Goal: Communication & Community: Answer question/provide support

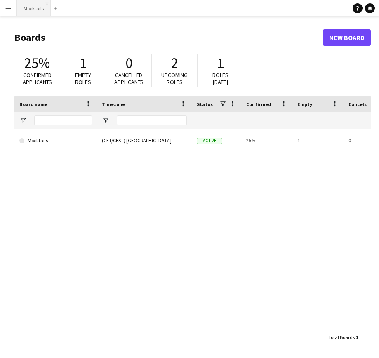
click at [28, 11] on button "Mocktails Close" at bounding box center [34, 8] width 34 height 16
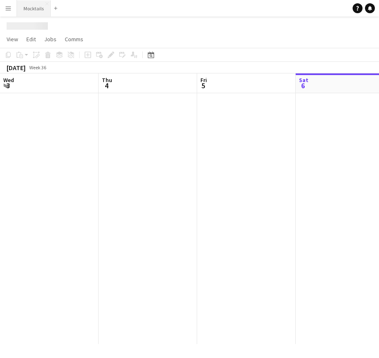
scroll to position [0, 197]
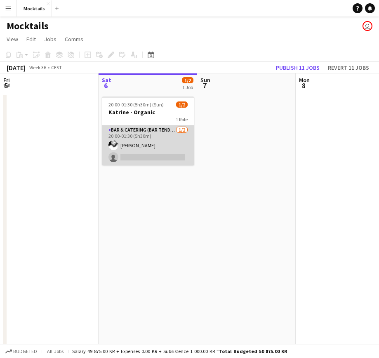
click at [159, 146] on app-card-role "Bar & Catering (Bar Tender) 1/2 20:00-01:30 (5h30m) Jimmy Torp single-neutral-a…" at bounding box center [148, 145] width 92 height 40
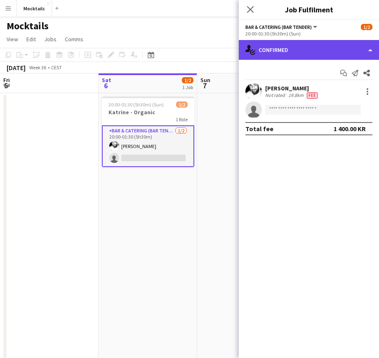
click at [309, 52] on div "single-neutral-actions-check-2 Confirmed" at bounding box center [309, 50] width 140 height 20
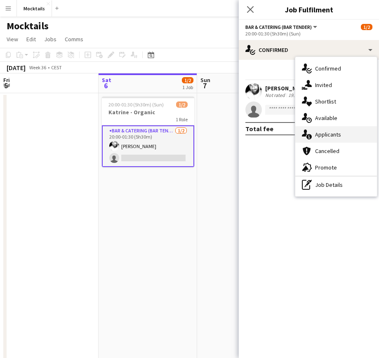
click at [340, 136] on span "Applicants" at bounding box center [328, 134] width 26 height 7
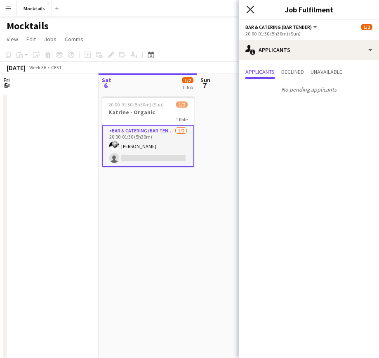
click at [250, 11] on icon at bounding box center [250, 9] width 8 height 8
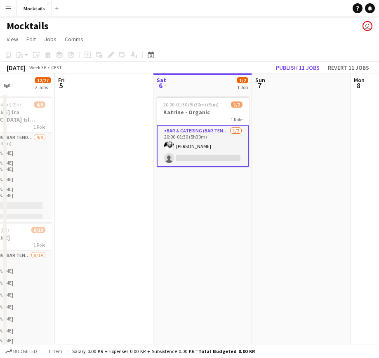
scroll to position [0, 237]
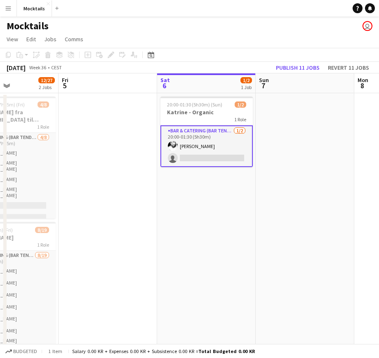
click at [5, 13] on button "Menu" at bounding box center [8, 8] width 16 height 16
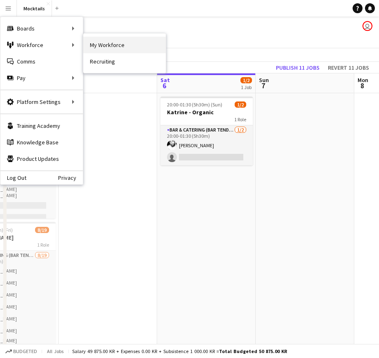
click at [94, 43] on link "My Workforce" at bounding box center [124, 45] width 82 height 16
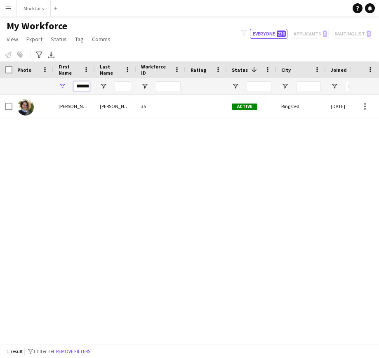
click at [85, 85] on input "*******" at bounding box center [81, 86] width 16 height 10
type input "****"
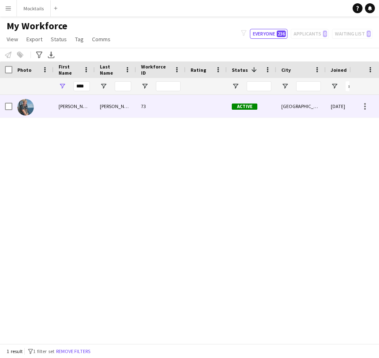
click at [80, 109] on div "Noah" at bounding box center [74, 106] width 41 height 23
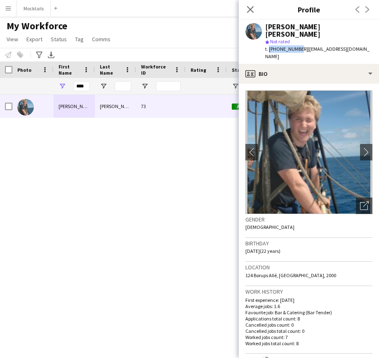
drag, startPoint x: 268, startPoint y: 42, endPoint x: 296, endPoint y: 43, distance: 28.1
click at [296, 46] on span "t. +4553304000" at bounding box center [286, 49] width 43 height 6
copy span "+4553304000"
click at [165, 241] on div "Noah Bondo Høegh 73 Active Frederiksberg 27-03-2025 2 days 7" at bounding box center [174, 219] width 349 height 249
click at [254, 8] on app-icon "Close pop-in" at bounding box center [251, 10] width 12 height 12
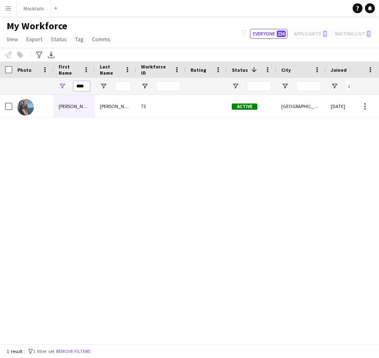
click at [82, 88] on input "****" at bounding box center [81, 86] width 16 height 10
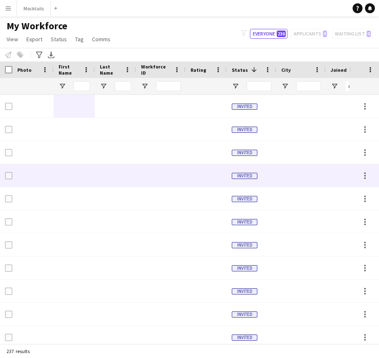
click at [135, 165] on div at bounding box center [115, 175] width 41 height 23
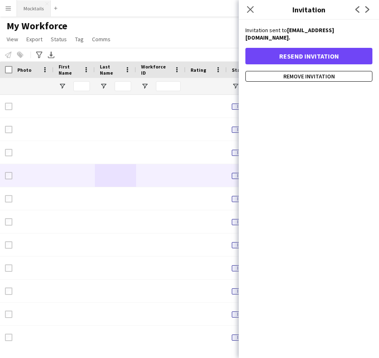
click at [31, 12] on button "Mocktails Close" at bounding box center [34, 8] width 34 height 16
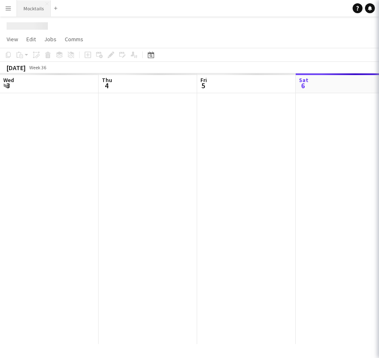
scroll to position [0, 197]
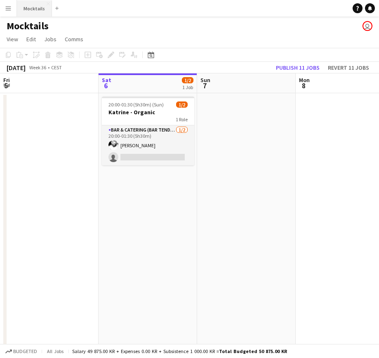
click at [19, 15] on button "Mocktails Close" at bounding box center [34, 8] width 35 height 16
click at [7, 12] on button "Menu" at bounding box center [8, 8] width 16 height 16
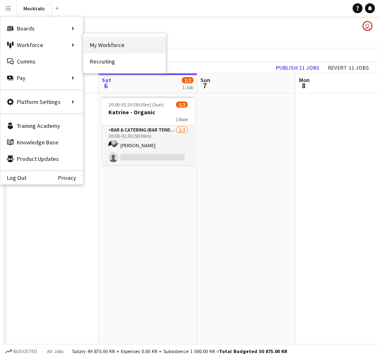
click at [111, 51] on link "My Workforce" at bounding box center [124, 45] width 82 height 16
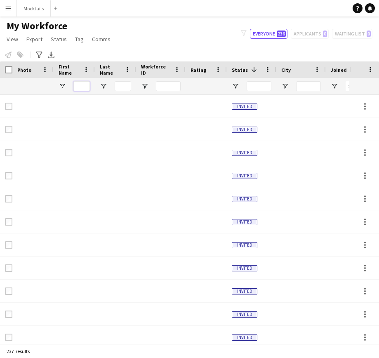
click at [87, 89] on input "First Name Filter Input" at bounding box center [81, 86] width 16 height 10
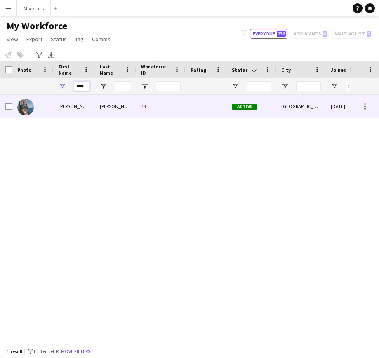
type input "****"
click at [87, 106] on div "Noah" at bounding box center [74, 106] width 41 height 23
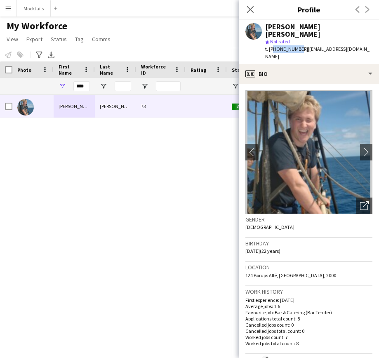
drag, startPoint x: 271, startPoint y: 41, endPoint x: 297, endPoint y: 41, distance: 26.0
click at [297, 46] on span "t. +4553304000" at bounding box center [286, 49] width 43 height 6
copy span "4553304000"
click at [254, 42] on div "Noah Bondo Høegh star Not rated t. +4553304000 | noahhoegh@hotmail.com" at bounding box center [309, 42] width 140 height 44
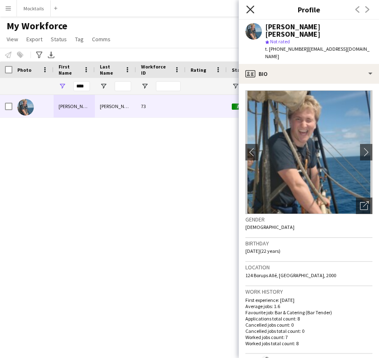
click at [248, 11] on icon "Close pop-in" at bounding box center [250, 9] width 8 height 8
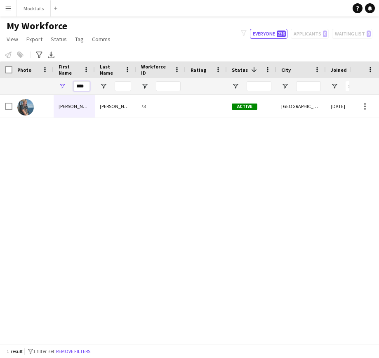
click at [81, 84] on input "****" at bounding box center [81, 86] width 16 height 10
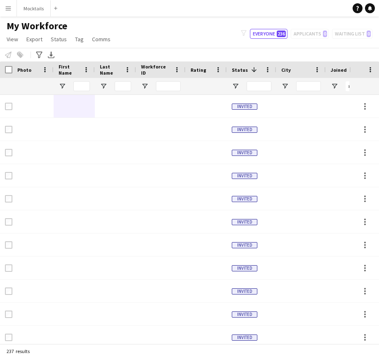
click at [163, 28] on div "My Workforce View Views Default view New view Update view Delete view Edit name…" at bounding box center [189, 34] width 379 height 28
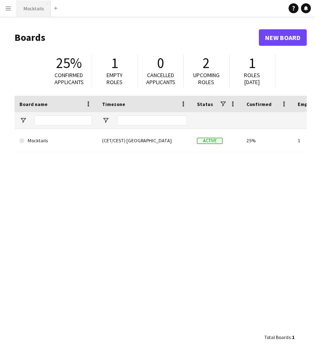
click at [33, 12] on button "Mocktails Close" at bounding box center [34, 8] width 34 height 16
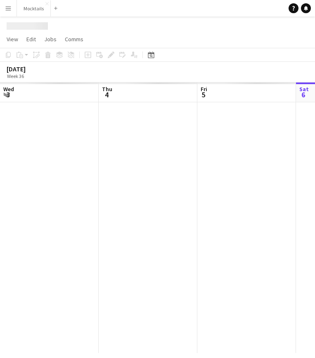
scroll to position [0, 197]
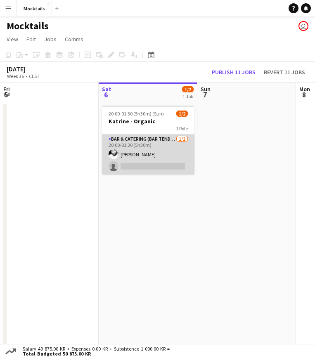
click at [159, 148] on app-card-role "Bar & Catering (Bar Tender) 1/2 20:00-01:30 (5h30m) Jimmy Torp single-neutral-a…" at bounding box center [148, 154] width 92 height 40
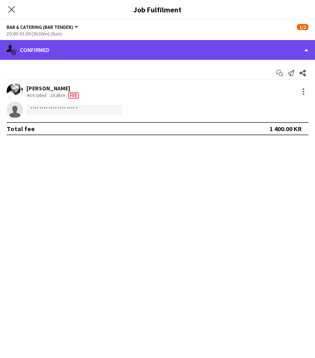
click at [191, 50] on div "single-neutral-actions-check-2 Confirmed" at bounding box center [157, 50] width 315 height 20
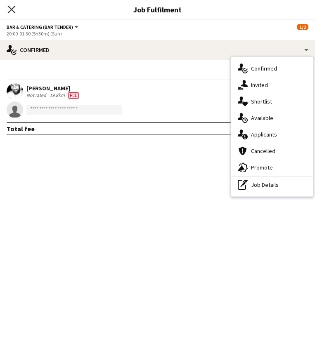
click at [8, 9] on icon "Close pop-in" at bounding box center [11, 9] width 8 height 8
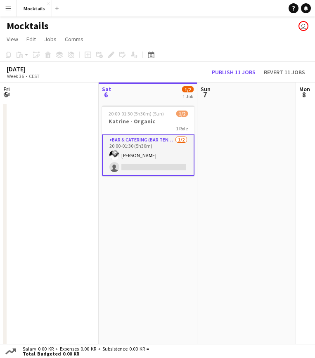
click at [168, 155] on app-card-role "Bar & Catering (Bar Tender) 1/2 20:00-01:30 (5h30m) Jimmy Torp single-neutral-a…" at bounding box center [148, 155] width 92 height 42
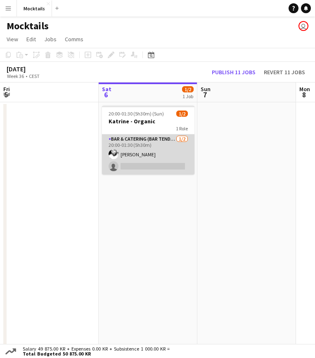
click at [146, 159] on app-card-role "Bar & Catering (Bar Tender) 1/2 20:00-01:30 (5h30m) Jimmy Torp single-neutral-a…" at bounding box center [148, 154] width 92 height 40
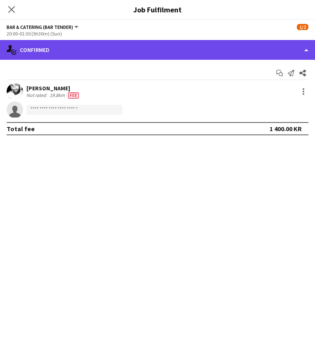
click at [77, 52] on div "single-neutral-actions-check-2 Confirmed" at bounding box center [157, 50] width 315 height 20
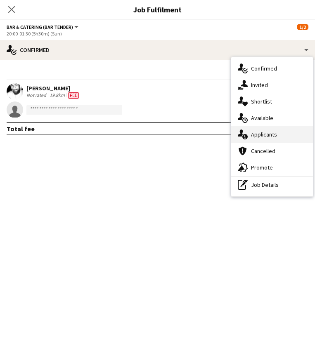
click at [279, 137] on div "single-neutral-actions-information Applicants" at bounding box center [272, 134] width 82 height 16
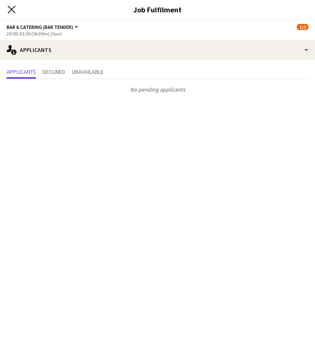
click at [10, 11] on icon at bounding box center [11, 9] width 8 height 8
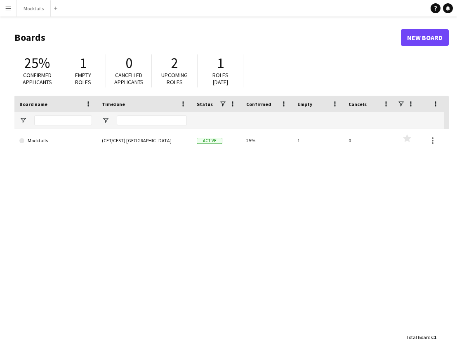
click at [7, 12] on button "Menu" at bounding box center [8, 8] width 16 height 16
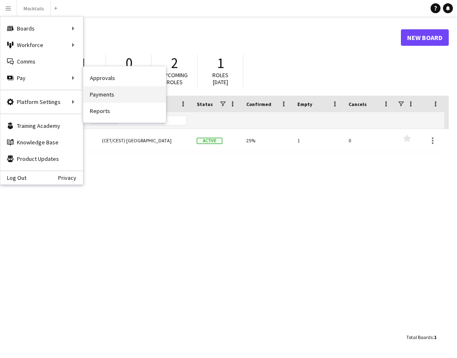
click at [120, 97] on link "Payments" at bounding box center [124, 94] width 82 height 16
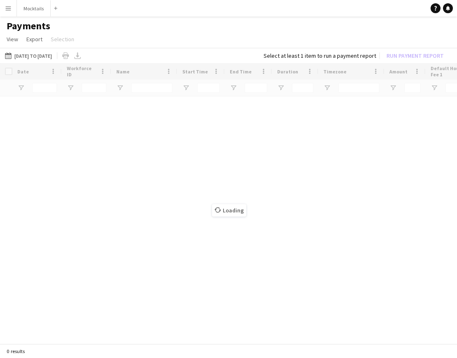
type input "****"
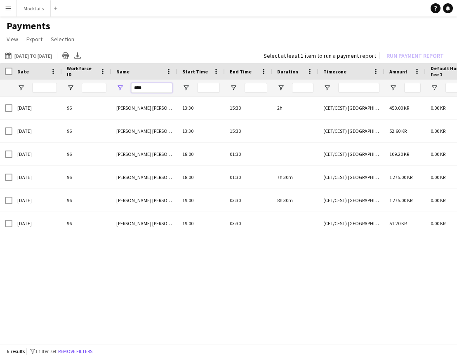
click at [145, 90] on input "****" at bounding box center [151, 88] width 41 height 10
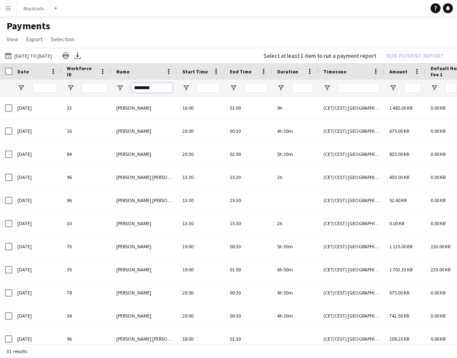
type input "********"
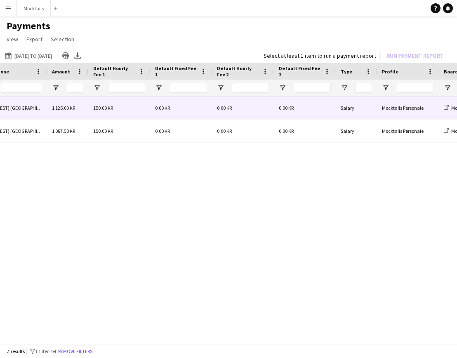
click at [317, 106] on div "0.00 KR" at bounding box center [305, 108] width 62 height 23
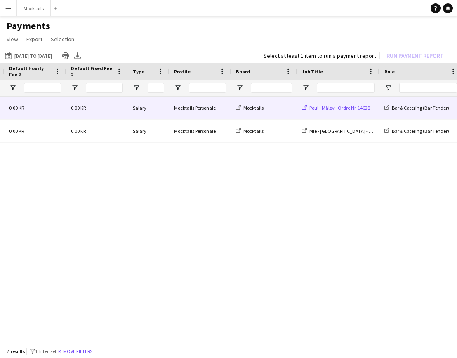
click at [351, 108] on span "Poul - Måløv - Ordre Nr. 14628" at bounding box center [339, 108] width 61 height 6
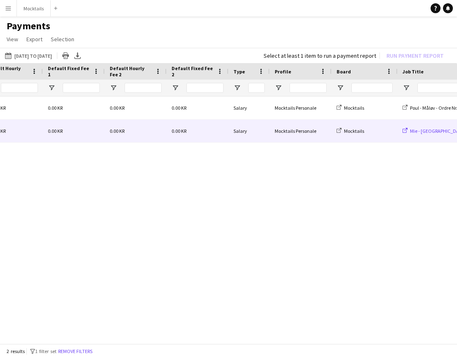
click at [419, 131] on span "Mie - [GEOGRAPHIC_DATA] - Ordre Nr. 15671" at bounding box center [456, 131] width 92 height 6
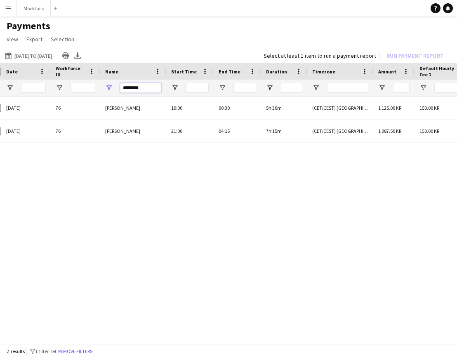
click at [132, 86] on input "********" at bounding box center [140, 88] width 41 height 10
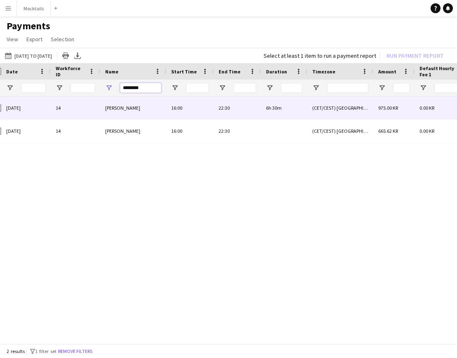
type input "********"
drag, startPoint x: 132, startPoint y: 103, endPoint x: 129, endPoint y: 191, distance: 88.3
click at [129, 191] on div "[DATE] 14 [PERSON_NAME] 16:00 22:30 6h 30m (CET/CEST) [GEOGRAPHIC_DATA] 975.00 …" at bounding box center [228, 221] width 457 height 249
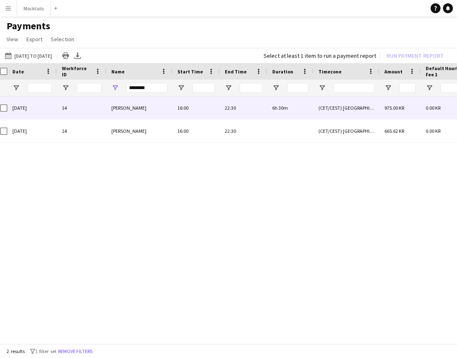
scroll to position [0, 0]
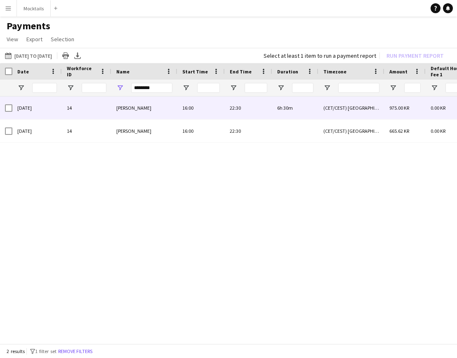
click at [146, 110] on span "[PERSON_NAME]" at bounding box center [133, 108] width 35 height 6
click at [268, 111] on div "22:30" at bounding box center [248, 108] width 47 height 23
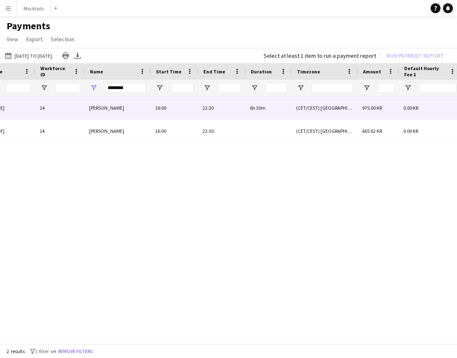
scroll to position [0, 28]
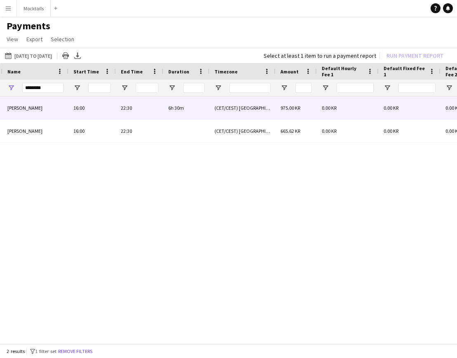
click at [283, 109] on span "975.00 KR" at bounding box center [290, 108] width 20 height 6
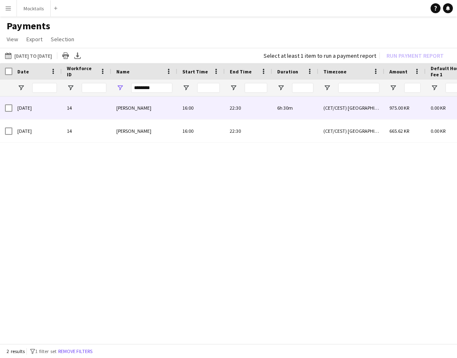
click at [139, 108] on span "[PERSON_NAME]" at bounding box center [133, 108] width 35 height 6
click at [127, 110] on span "[PERSON_NAME]" at bounding box center [133, 108] width 35 height 6
drag, startPoint x: 116, startPoint y: 108, endPoint x: 163, endPoint y: 108, distance: 46.6
click at [163, 108] on div "[PERSON_NAME]" at bounding box center [144, 108] width 66 height 23
click at [146, 108] on span "[PERSON_NAME]" at bounding box center [133, 108] width 35 height 6
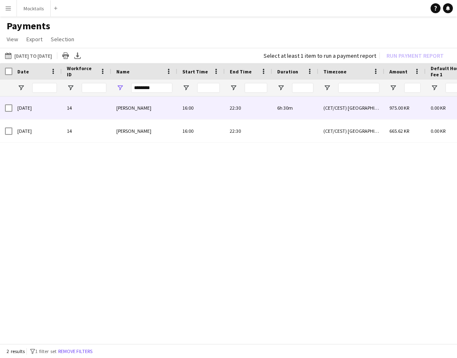
click at [146, 108] on span "[PERSON_NAME]" at bounding box center [133, 108] width 35 height 6
drag, startPoint x: 165, startPoint y: 109, endPoint x: 106, endPoint y: 109, distance: 59.8
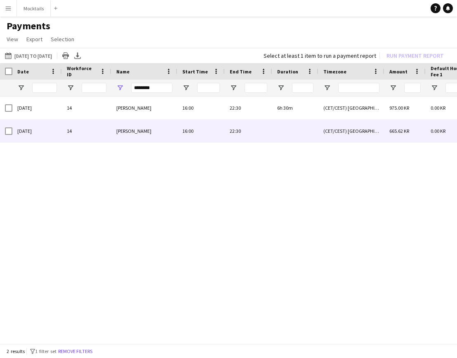
click at [172, 130] on div "[PERSON_NAME]" at bounding box center [144, 131] width 66 height 23
click at [249, 139] on div "22:30" at bounding box center [248, 131] width 47 height 23
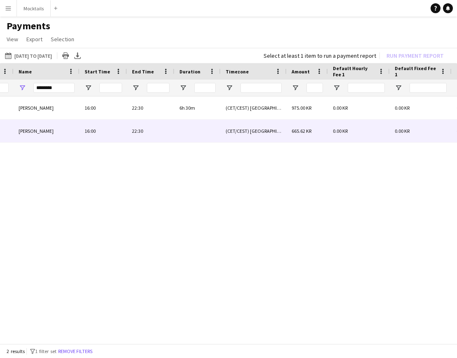
click at [307, 137] on div "665.62 KR" at bounding box center [307, 131] width 41 height 23
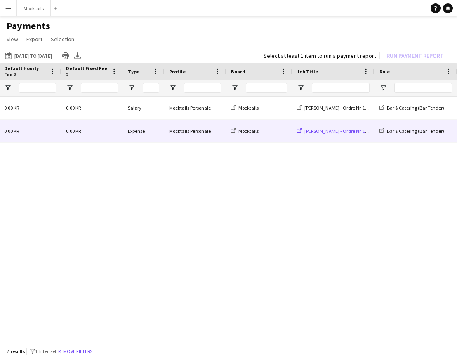
click at [325, 131] on span "[PERSON_NAME] - Ordre Nr. 15397" at bounding box center [339, 131] width 71 height 6
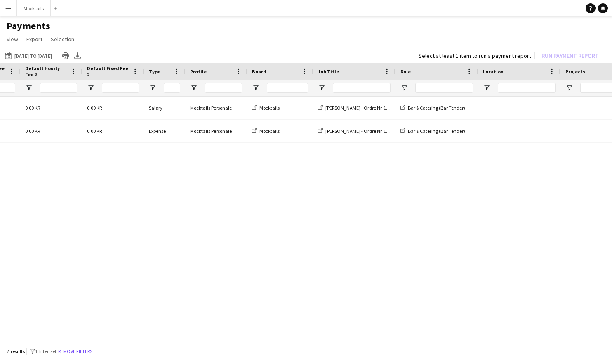
scroll to position [0, 514]
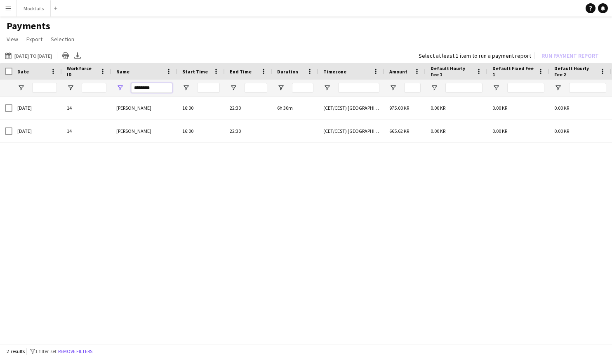
click at [141, 88] on input "********" at bounding box center [151, 88] width 41 height 10
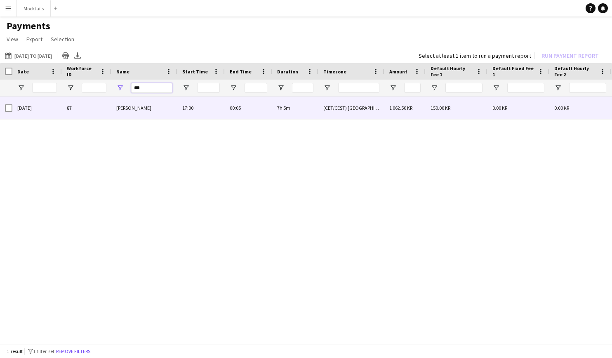
type input "***"
click at [149, 106] on span "[PERSON_NAME]" at bounding box center [133, 108] width 35 height 6
click at [299, 108] on div "7h 5m" at bounding box center [295, 108] width 46 height 23
click at [122, 108] on span "[PERSON_NAME]" at bounding box center [133, 108] width 35 height 6
click at [131, 108] on span "[PERSON_NAME]" at bounding box center [133, 108] width 35 height 6
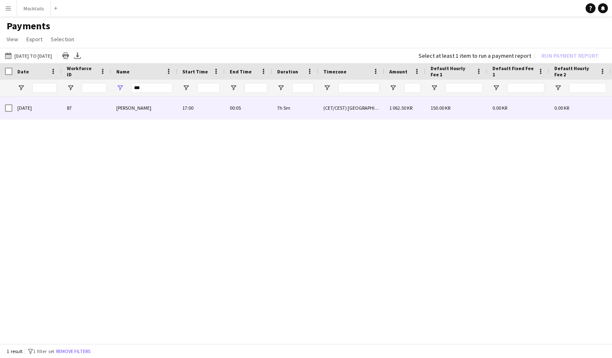
click at [131, 108] on span "[PERSON_NAME]" at bounding box center [133, 108] width 35 height 6
click at [130, 112] on div "[PERSON_NAME]" at bounding box center [144, 108] width 66 height 23
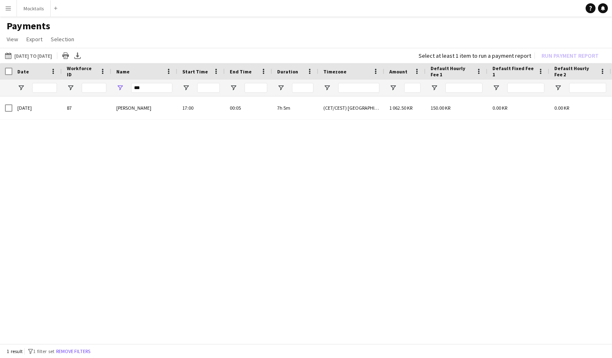
click at [9, 5] on app-icon "Menu" at bounding box center [8, 8] width 7 height 7
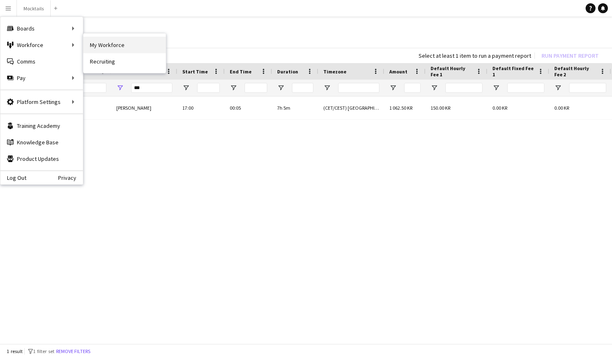
click at [103, 43] on link "My Workforce" at bounding box center [124, 45] width 82 height 16
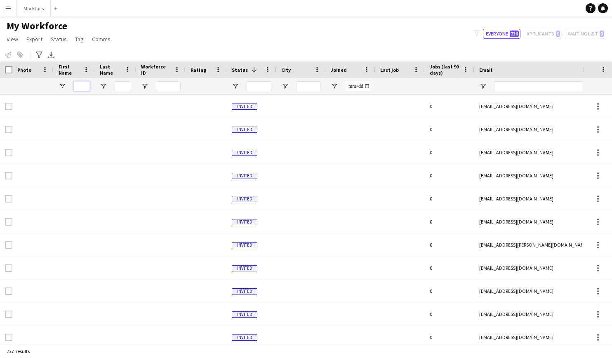
click at [81, 87] on input "First Name Filter Input" at bounding box center [81, 86] width 16 height 10
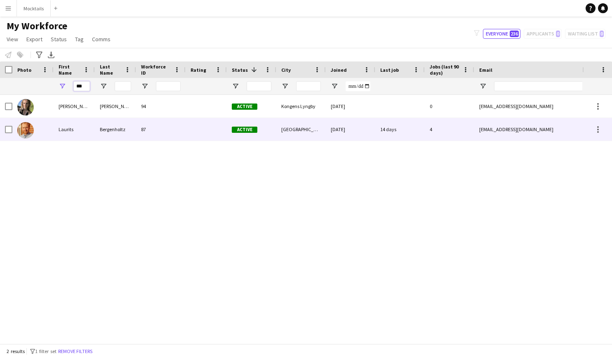
type input "***"
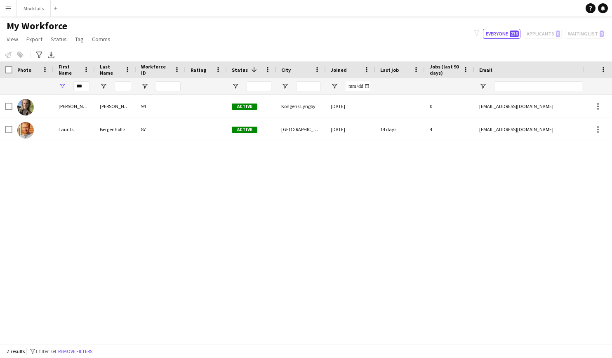
click at [79, 185] on div "Laura Wermuth 94 Active Kongens Lyngby 29-07-2025 0 lauramus7@gmail.com +455250…" at bounding box center [291, 219] width 582 height 249
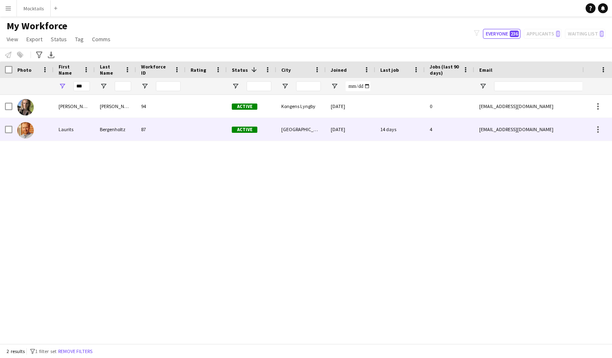
click at [75, 130] on div "Laurits" at bounding box center [74, 129] width 41 height 23
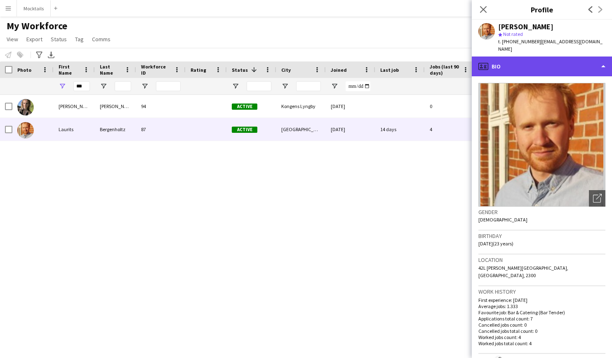
click at [457, 62] on div "profile Bio" at bounding box center [542, 67] width 140 height 20
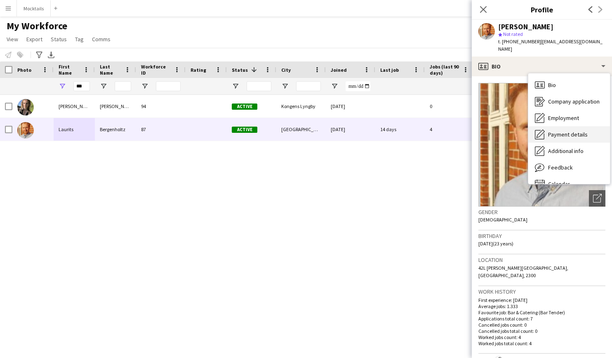
click at [457, 131] on div "Payment details Payment details" at bounding box center [569, 134] width 82 height 16
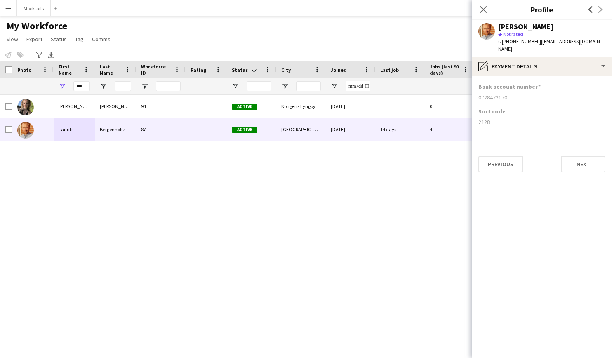
click at [457, 118] on div "2128" at bounding box center [541, 121] width 127 height 7
copy div "2128"
click at [457, 94] on div "0728472170" at bounding box center [541, 97] width 127 height 7
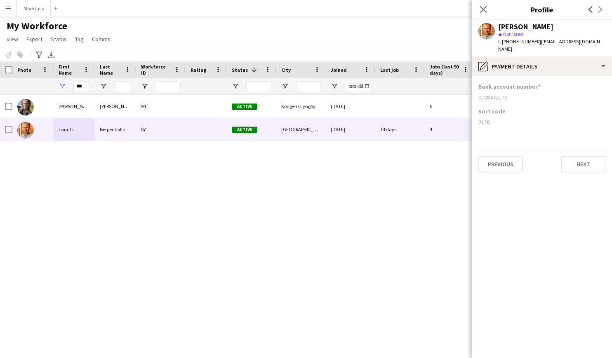
copy div "0728472170"
click at [457, 9] on icon "Close pop-in" at bounding box center [483, 9] width 8 height 8
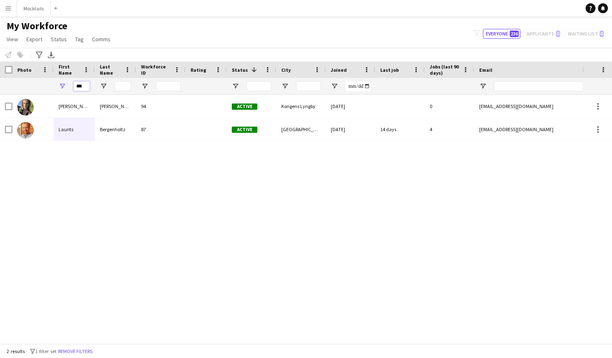
click at [80, 87] on input "***" at bounding box center [81, 86] width 16 height 10
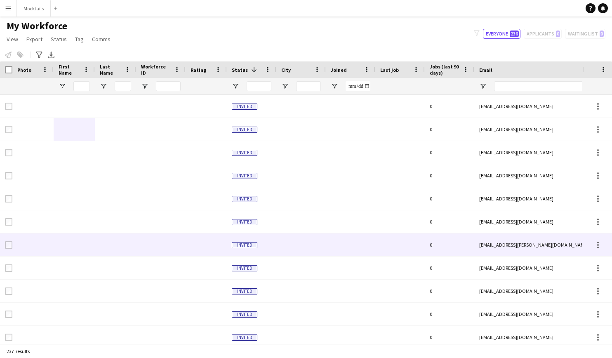
click at [224, 234] on div at bounding box center [206, 244] width 41 height 23
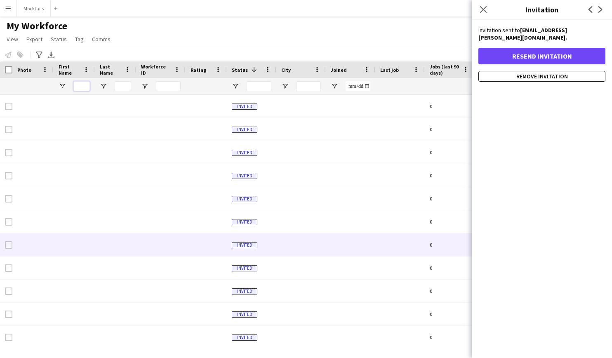
click at [81, 87] on input "First Name Filter Input" at bounding box center [81, 86] width 16 height 10
paste input "******"
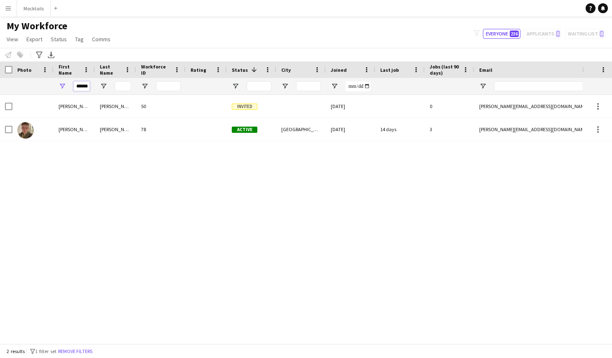
type input "******"
click at [88, 165] on div "Martin-Simon Beck 50 Invited 09-02-2025 0 beck.93@live.dk +4528724869 Martin Ax…" at bounding box center [291, 219] width 582 height 249
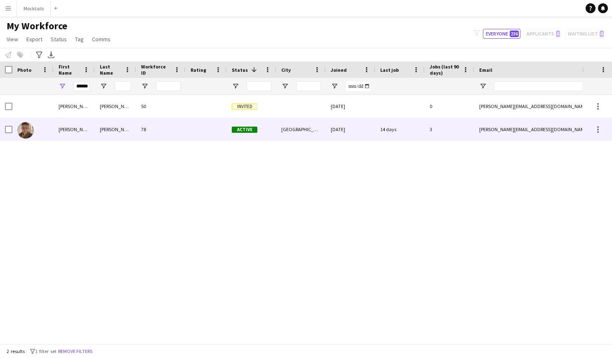
click at [76, 126] on div "Martin" at bounding box center [74, 129] width 41 height 23
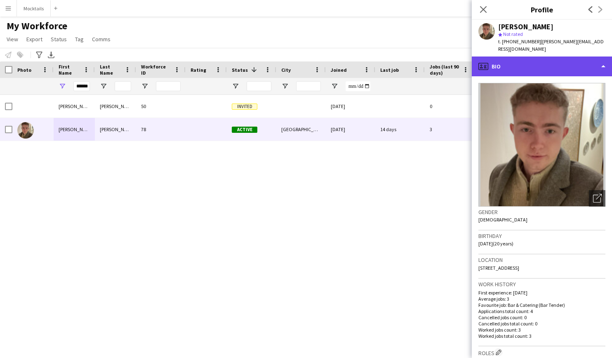
click at [457, 62] on div "profile Bio" at bounding box center [542, 67] width 140 height 20
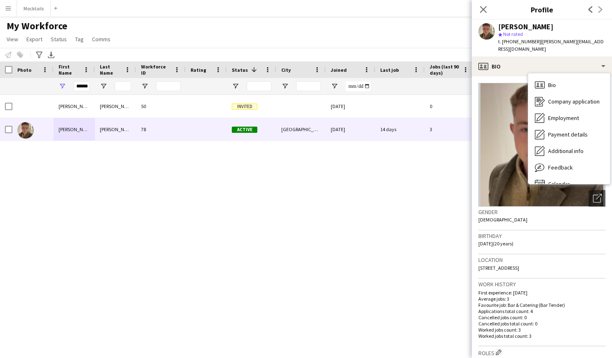
click at [457, 31] on span "Not rated" at bounding box center [513, 34] width 20 height 6
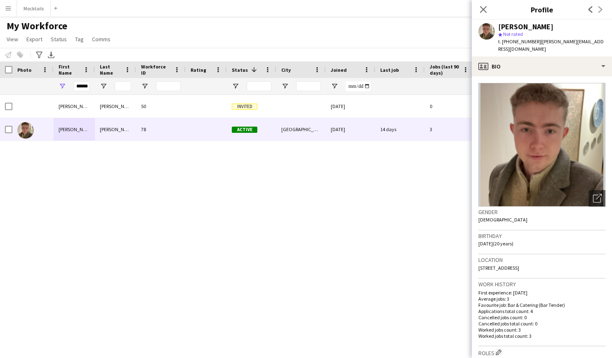
drag, startPoint x: 500, startPoint y: 30, endPoint x: 565, endPoint y: 30, distance: 65.2
click at [457, 30] on div "[PERSON_NAME]" at bounding box center [551, 26] width 107 height 7
copy div "[PERSON_NAME]"
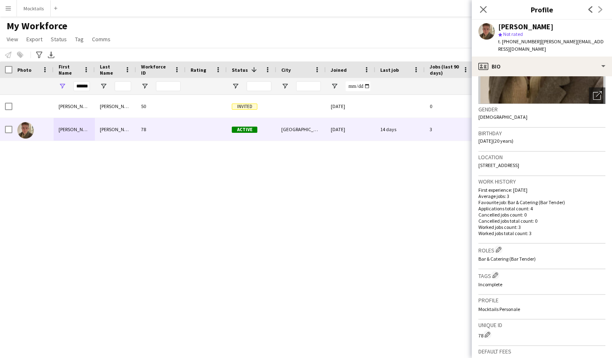
scroll to position [21, 0]
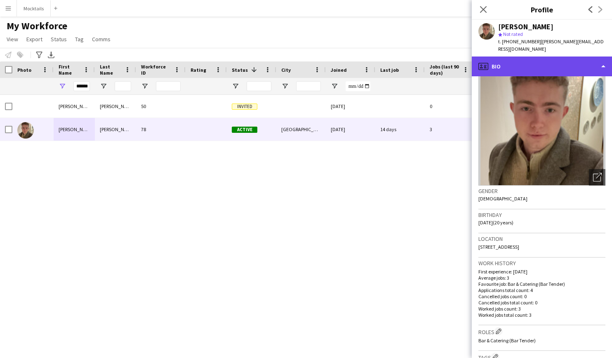
click at [457, 59] on div "profile Bio" at bounding box center [542, 67] width 140 height 20
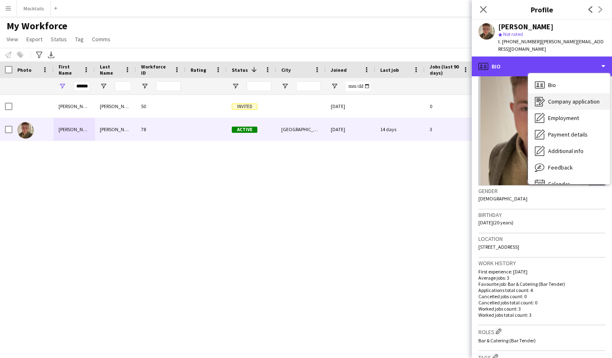
scroll to position [0, 0]
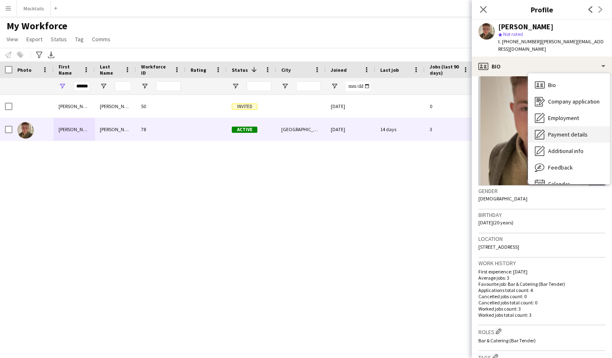
click at [457, 131] on span "Payment details" at bounding box center [568, 134] width 40 height 7
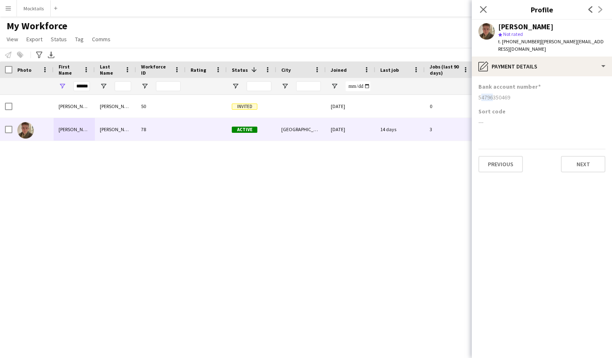
drag, startPoint x: 479, startPoint y: 90, endPoint x: 490, endPoint y: 90, distance: 10.3
click at [457, 94] on div "54796350469" at bounding box center [541, 97] width 127 height 7
click at [457, 93] on div "Bank account number 54796350469" at bounding box center [541, 95] width 127 height 25
drag, startPoint x: 507, startPoint y: 27, endPoint x: 558, endPoint y: 26, distance: 51.6
click at [457, 26] on div "[PERSON_NAME]" at bounding box center [551, 26] width 107 height 7
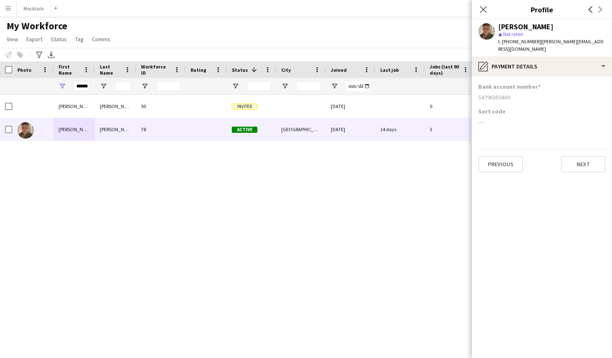
copy div "[PERSON_NAME]"
click at [457, 8] on icon at bounding box center [483, 9] width 8 height 8
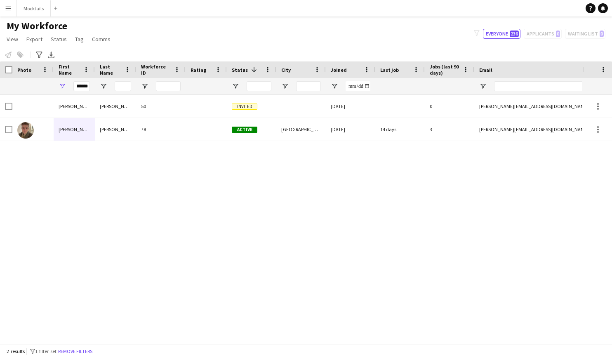
click at [12, 8] on button "Menu" at bounding box center [8, 8] width 16 height 16
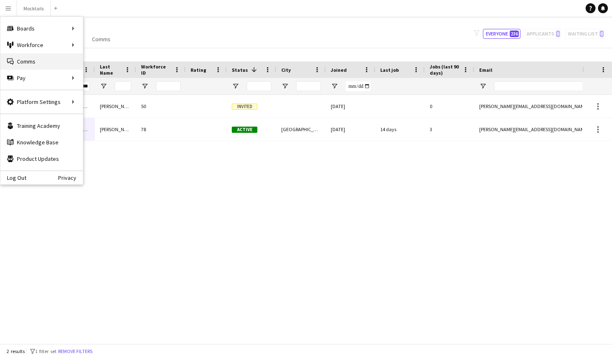
click at [33, 63] on link "Comms Comms" at bounding box center [41, 61] width 82 height 16
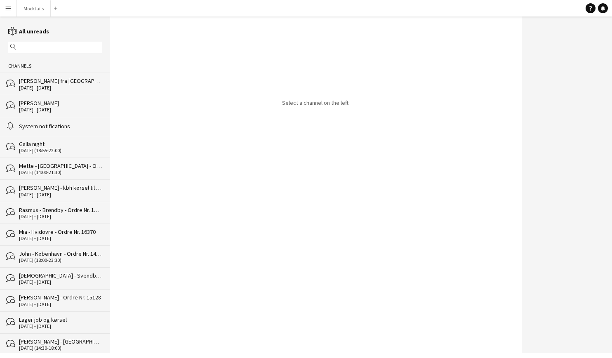
click at [135, 76] on div "Select a channel on the left." at bounding box center [316, 184] width 412 height 337
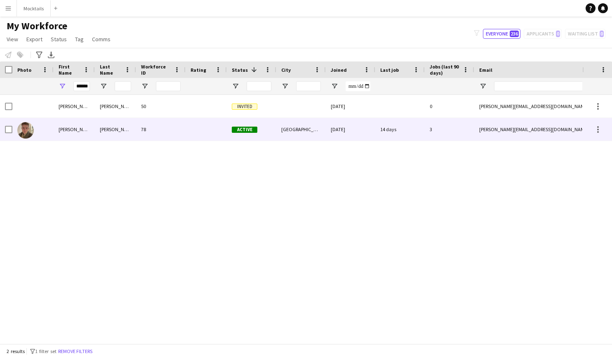
click at [85, 128] on div "Martin" at bounding box center [74, 129] width 41 height 23
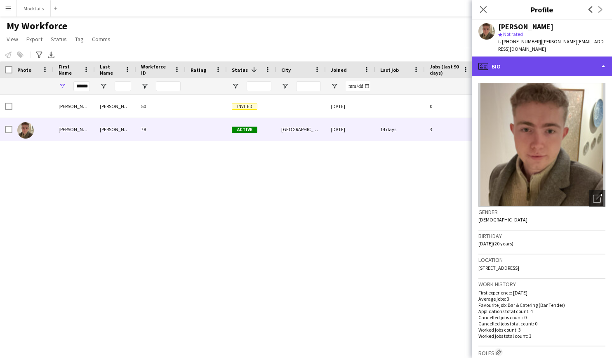
click at [457, 58] on div "profile Bio" at bounding box center [542, 67] width 140 height 20
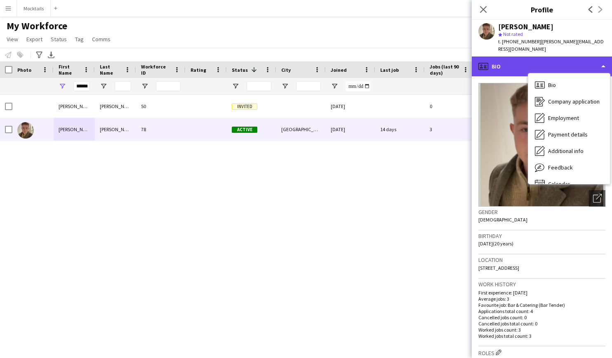
click at [457, 58] on div "profile Bio" at bounding box center [542, 67] width 140 height 20
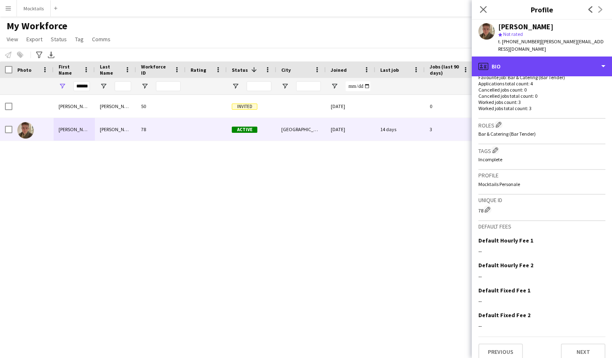
scroll to position [227, 0]
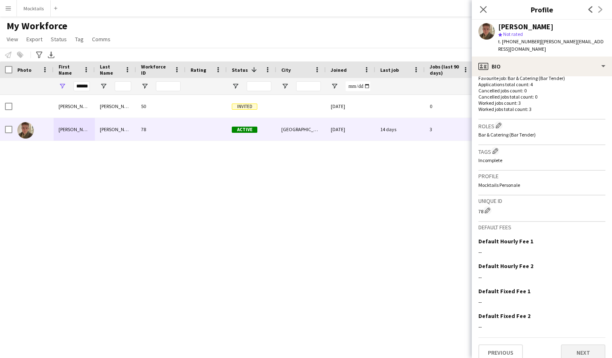
click at [457, 347] on button "Next" at bounding box center [583, 352] width 45 height 16
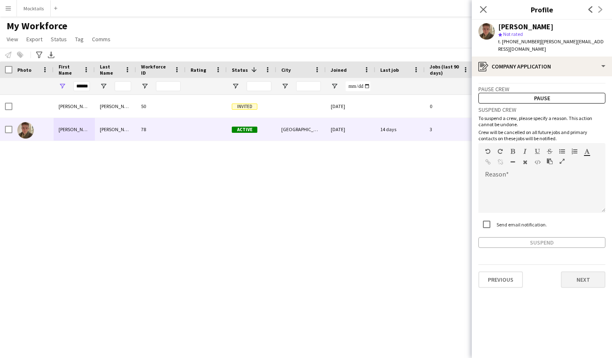
click at [457, 275] on button "Next" at bounding box center [583, 279] width 45 height 16
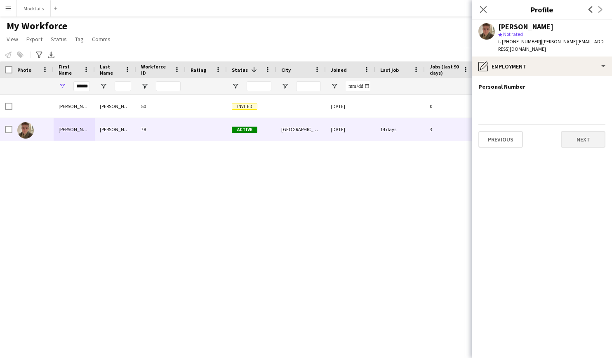
click at [457, 134] on button "Next" at bounding box center [583, 139] width 45 height 16
click at [457, 156] on button "Next" at bounding box center [583, 164] width 45 height 16
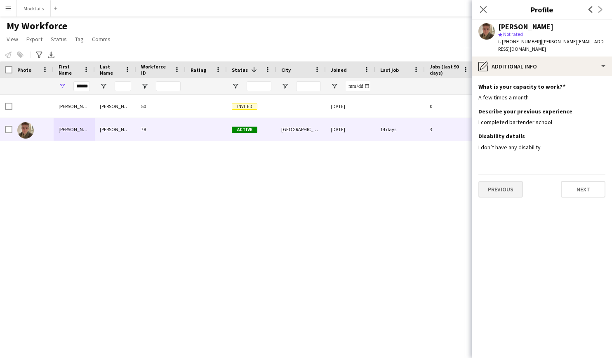
click at [457, 182] on button "Previous" at bounding box center [500, 189] width 45 height 16
click at [457, 182] on app-section-data-types "What is your capacity to work? Edit this field A few times a month Describe you…" at bounding box center [542, 217] width 140 height 282
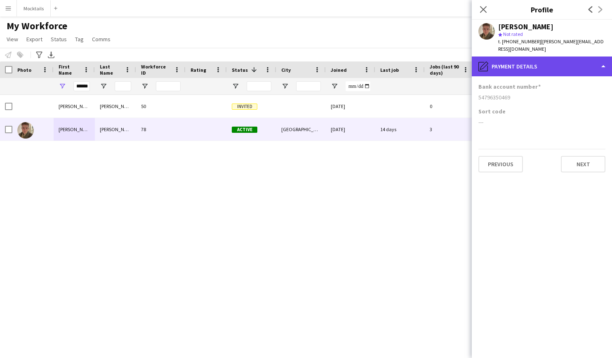
click at [457, 63] on div "pencil4 Payment details" at bounding box center [542, 67] width 140 height 20
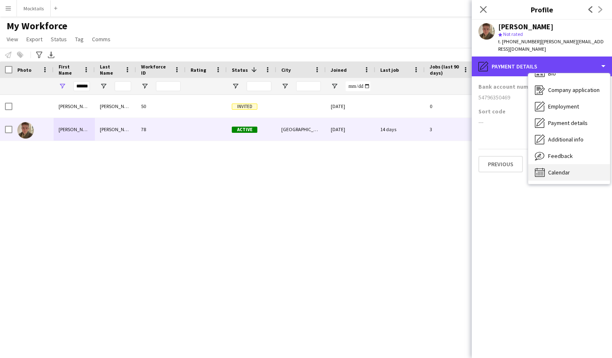
scroll to position [12, 0]
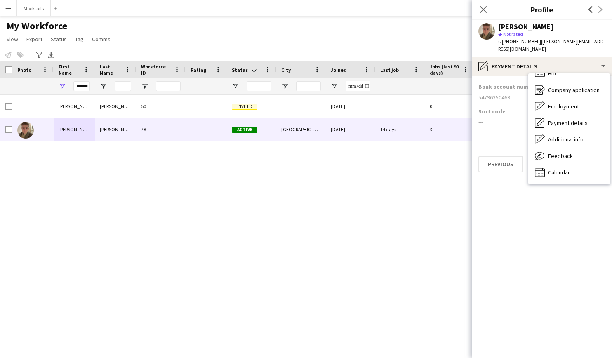
click at [457, 240] on app-section-data-types "Bank account number 54796350469 Sort code --- Previous Next" at bounding box center [542, 217] width 140 height 282
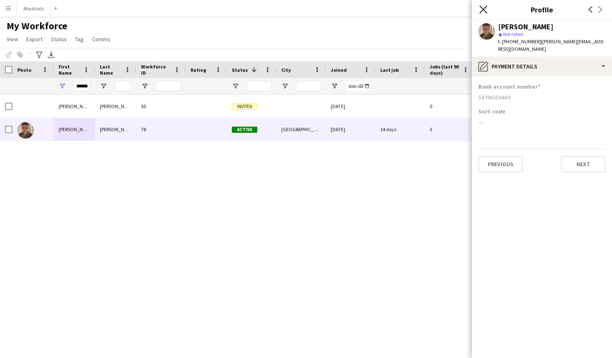
click at [457, 11] on icon "Close pop-in" at bounding box center [483, 9] width 8 height 8
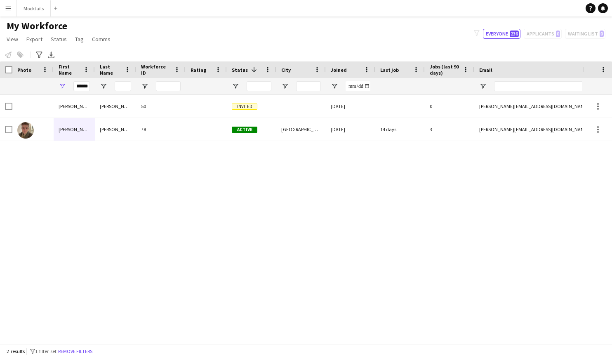
click at [16, 5] on div "Mocktails Close Add" at bounding box center [38, 8] width 44 height 16
click at [9, 10] on app-icon "Menu" at bounding box center [8, 8] width 7 height 7
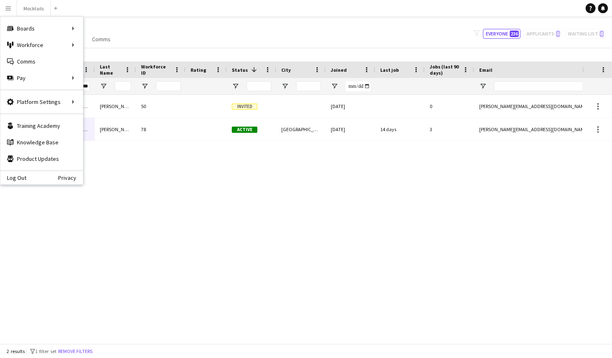
click at [277, 210] on div "Martin-Simon Beck 50 Invited 09-02-2025 0 beck.93@live.dk +4528724869 Martin Ax…" at bounding box center [291, 219] width 582 height 249
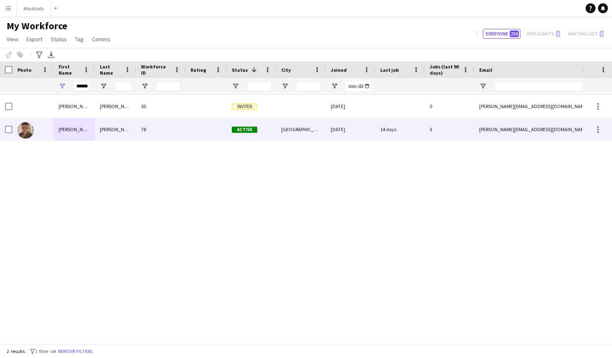
click at [90, 132] on div "Martin" at bounding box center [74, 129] width 41 height 23
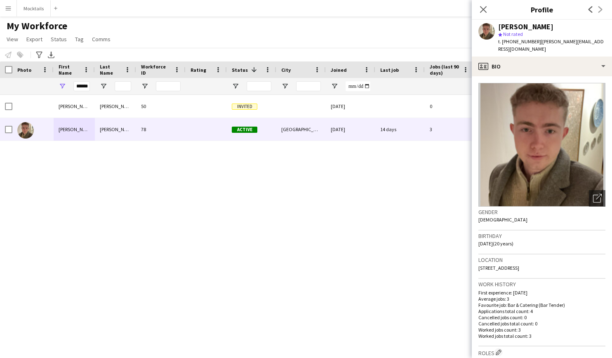
click at [391, 196] on div "Martin-Simon Beck 50 Invited 09-02-2025 0 beck.93@live.dk +4528724869 Martin Ax…" at bounding box center [291, 219] width 582 height 249
click at [81, 86] on input "******" at bounding box center [81, 86] width 16 height 10
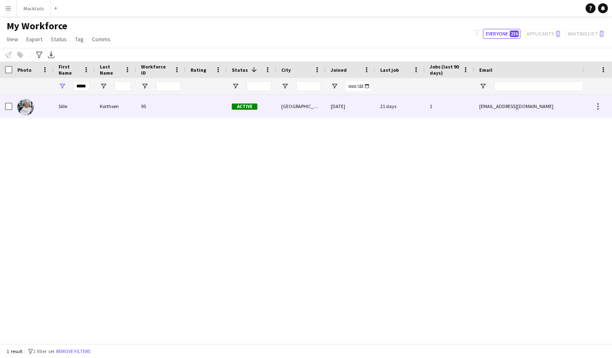
click at [86, 101] on div "Sille" at bounding box center [74, 106] width 41 height 23
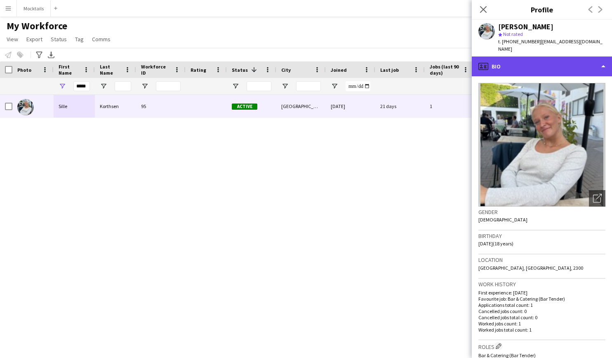
click at [457, 63] on div "profile Bio" at bounding box center [542, 67] width 140 height 20
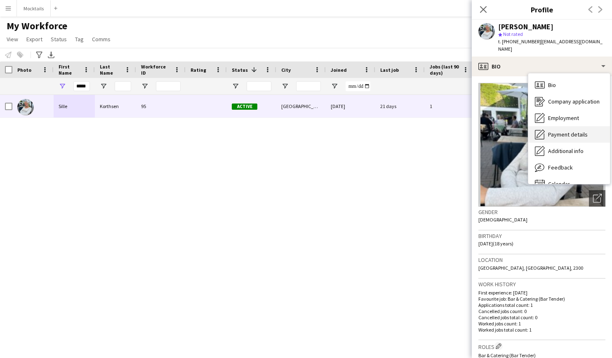
click at [457, 131] on span "Payment details" at bounding box center [568, 134] width 40 height 7
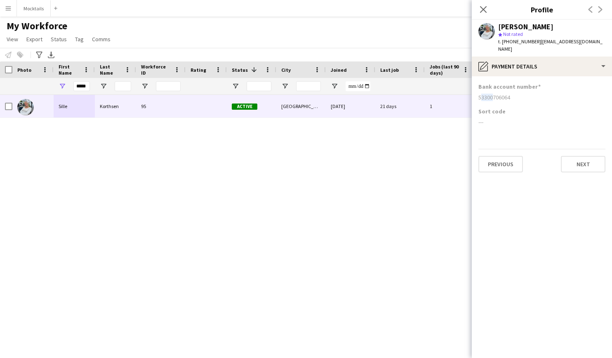
drag, startPoint x: 479, startPoint y: 90, endPoint x: 489, endPoint y: 90, distance: 10.3
click at [457, 94] on div "53300706064" at bounding box center [541, 97] width 127 height 7
click at [457, 99] on div "Bank account number 53300706064" at bounding box center [541, 95] width 127 height 25
drag, startPoint x: 479, startPoint y: 90, endPoint x: 490, endPoint y: 90, distance: 11.2
click at [457, 94] on div "53300706064" at bounding box center [541, 97] width 127 height 7
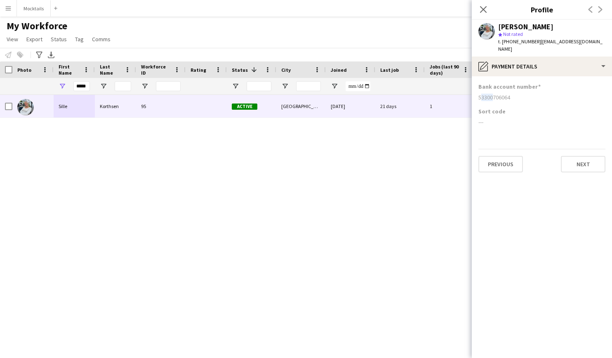
copy div "5330"
drag, startPoint x: 491, startPoint y: 90, endPoint x: 512, endPoint y: 90, distance: 21.5
click at [457, 94] on div "53300706064" at bounding box center [541, 97] width 127 height 7
copy div "0706064"
drag, startPoint x: 499, startPoint y: 28, endPoint x: 552, endPoint y: 28, distance: 53.2
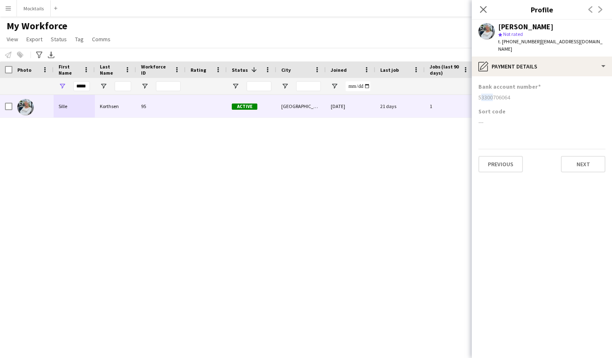
click at [457, 28] on div "[PERSON_NAME]" at bounding box center [551, 26] width 107 height 7
copy div "[PERSON_NAME]"
click at [457, 6] on icon "Close pop-in" at bounding box center [483, 9] width 8 height 8
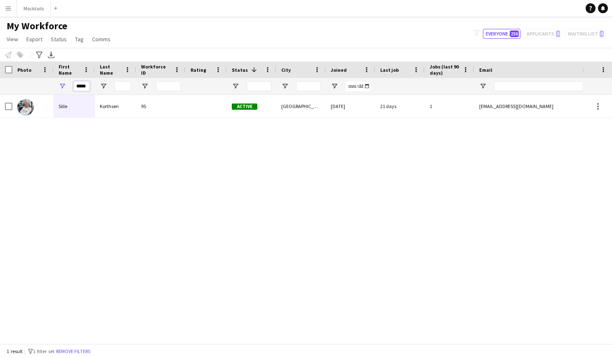
click at [83, 83] on input "*****" at bounding box center [81, 86] width 16 height 10
type input "****"
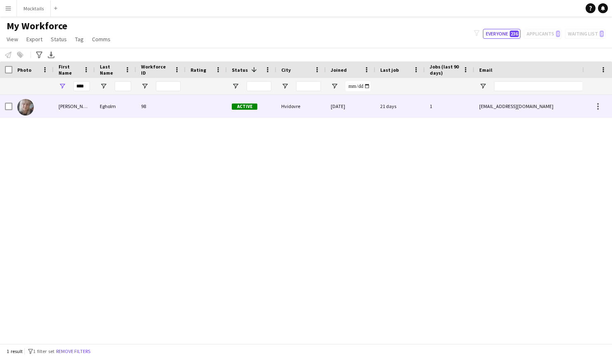
click at [71, 109] on div "Maja" at bounding box center [74, 106] width 41 height 23
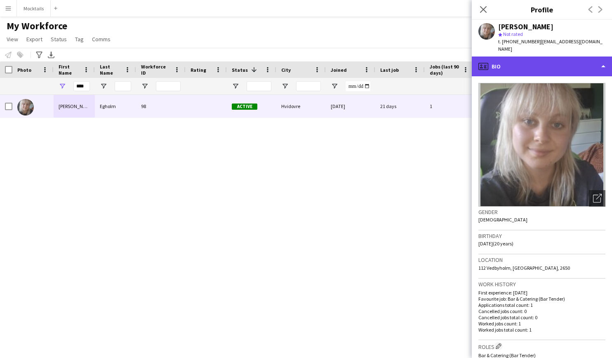
click at [457, 57] on div "profile Bio" at bounding box center [542, 67] width 140 height 20
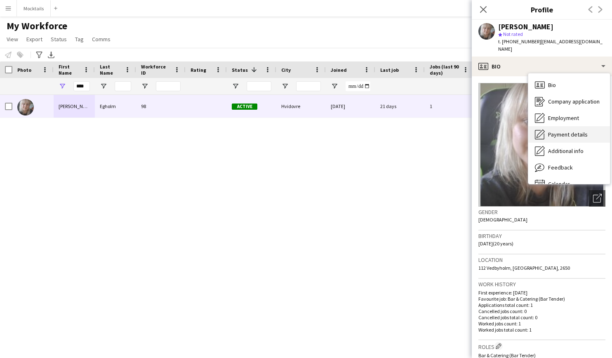
click at [457, 131] on span "Payment details" at bounding box center [568, 134] width 40 height 7
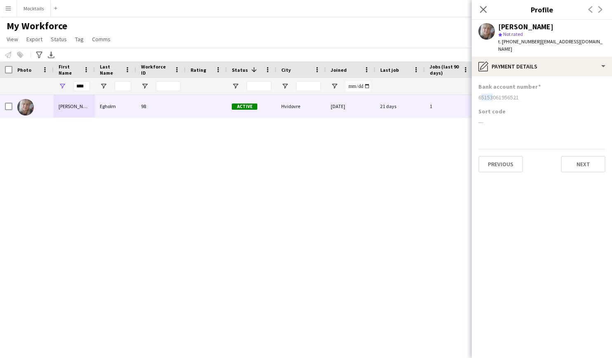
drag, startPoint x: 479, startPoint y: 91, endPoint x: 491, endPoint y: 91, distance: 11.5
click at [457, 94] on div "65153061956521" at bounding box center [541, 97] width 127 height 7
copy div "6515"
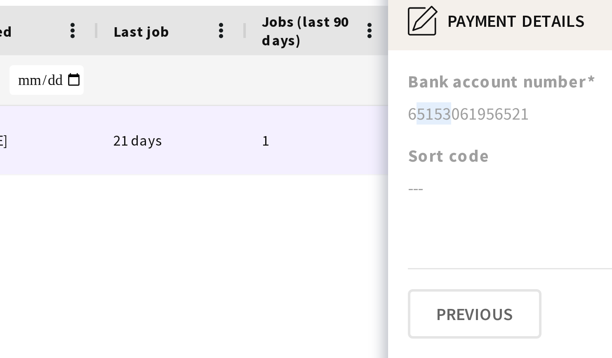
drag, startPoint x: 148, startPoint y: 31, endPoint x: 179, endPoint y: 27, distance: 31.2
click at [457, 94] on div "65153061956521" at bounding box center [541, 97] width 127 height 7
copy div "3061956521"
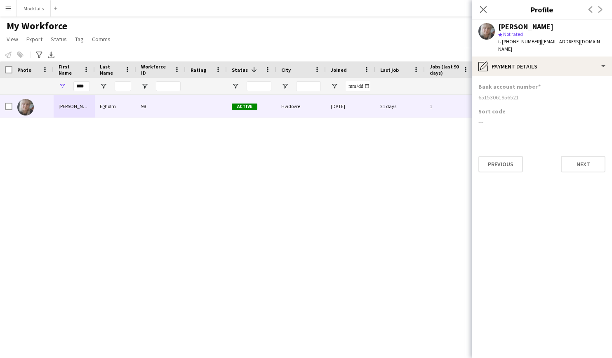
click at [457, 26] on div "[PERSON_NAME]" at bounding box center [525, 26] width 55 height 7
copy div "Egholm"
click at [457, 10] on icon "Close pop-in" at bounding box center [483, 9] width 8 height 8
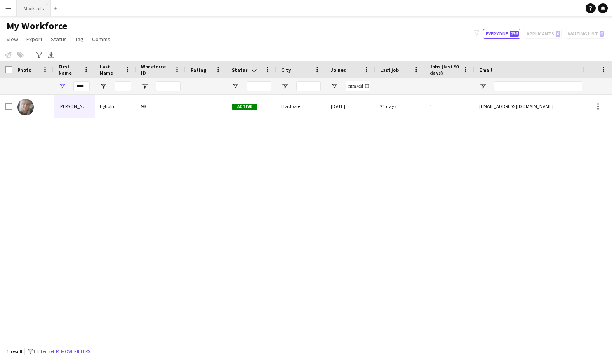
click at [19, 6] on button "Mocktails Close" at bounding box center [34, 8] width 34 height 16
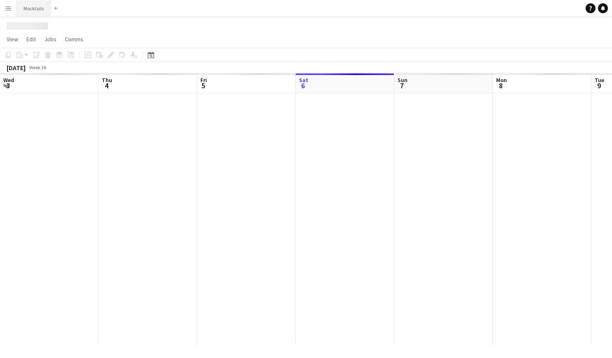
scroll to position [0, 197]
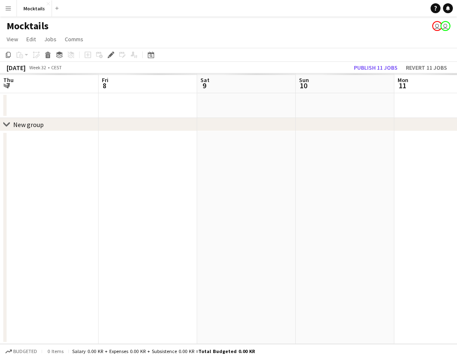
scroll to position [0, 283]
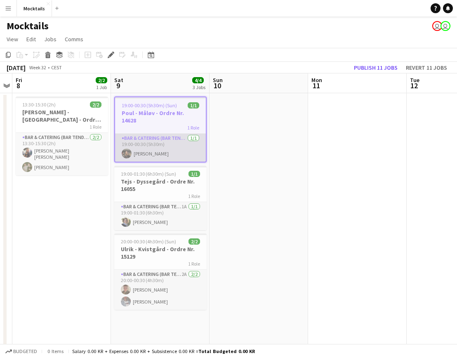
click at [165, 142] on app-card-role "Bar & Catering (Bar Tender) 1/1 19:00-00:30 (5h30m) Mathilde Larsen" at bounding box center [160, 148] width 91 height 28
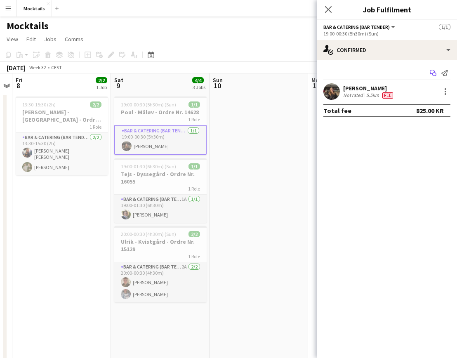
click at [433, 72] on icon "Start chat" at bounding box center [433, 73] width 7 height 7
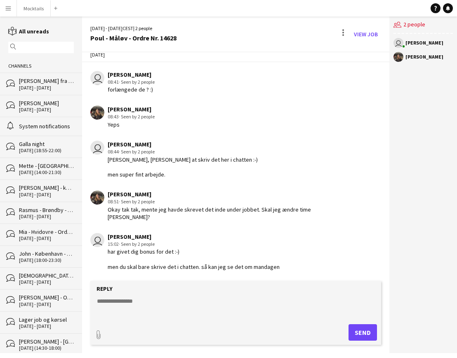
scroll to position [124, 0]
click at [11, 11] on app-icon "Menu" at bounding box center [8, 8] width 7 height 7
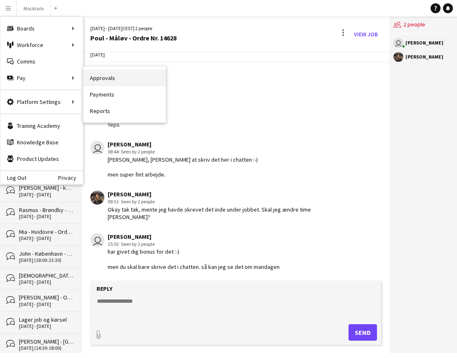
click at [111, 80] on link "Approvals" at bounding box center [124, 78] width 82 height 16
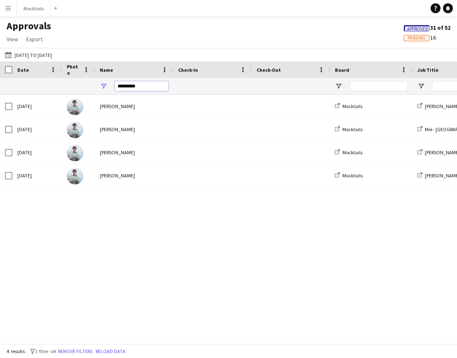
click at [144, 89] on input "*********" at bounding box center [142, 86] width 54 height 10
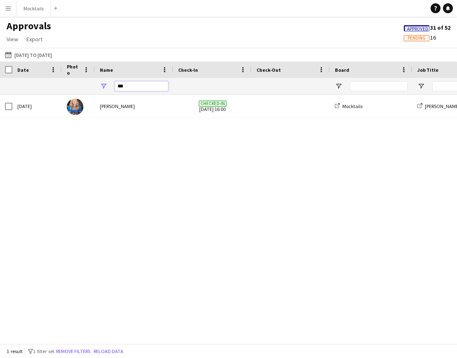
type input "***"
click at [244, 184] on div "Sat, 16 Aug 2025 Kristine Wittenbjerg Checked-in 16-08-2025 16:00 Mocktails Dan…" at bounding box center [228, 219] width 457 height 249
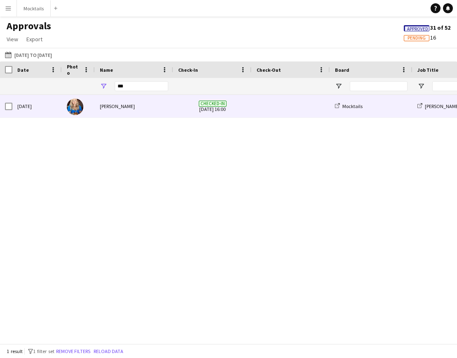
click at [277, 107] on span at bounding box center [291, 106] width 68 height 23
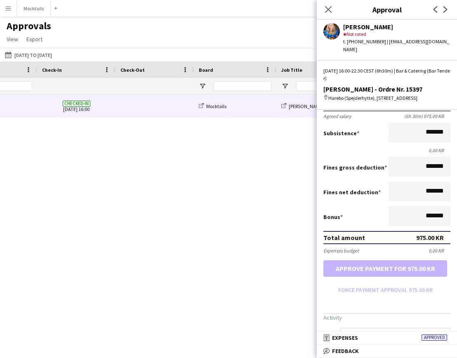
scroll to position [127, 0]
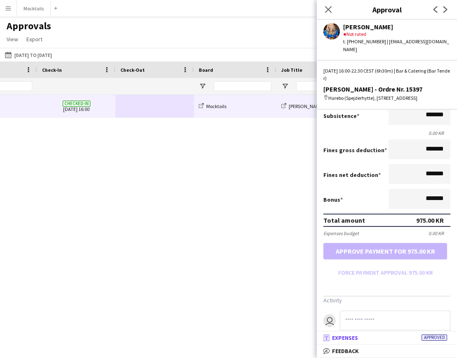
click at [349, 340] on span "Expenses" at bounding box center [345, 337] width 26 height 7
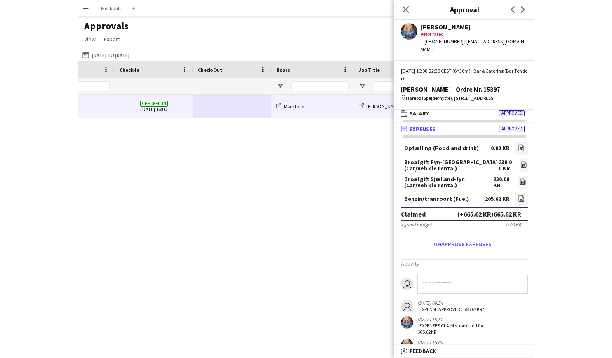
scroll to position [0, 0]
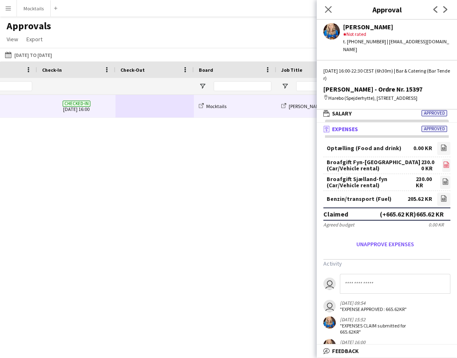
click at [445, 163] on icon "file-image" at bounding box center [446, 164] width 7 height 7
click at [445, 181] on icon "file-image" at bounding box center [445, 181] width 7 height 7
click at [444, 199] on icon at bounding box center [444, 198] width 1 height 1
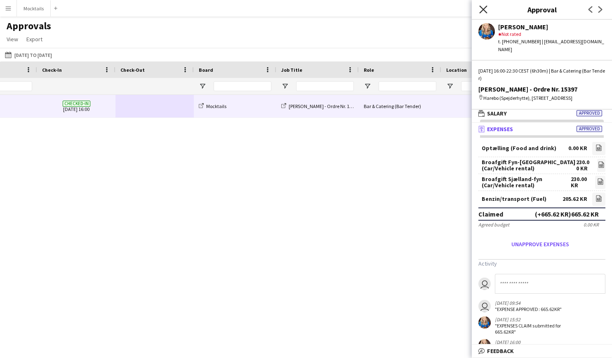
click at [457, 9] on icon "Close pop-in" at bounding box center [483, 9] width 8 height 8
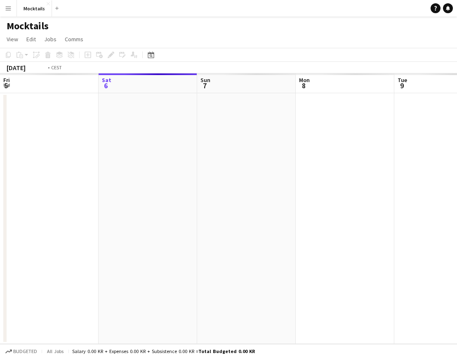
scroll to position [0, 283]
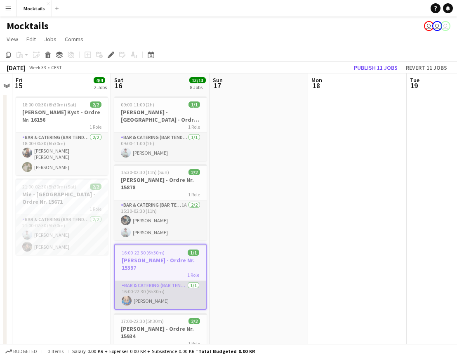
click at [158, 301] on app-card-role "Bar & Catering (Bar Tender) [DATE] 16:00-22:30 (6h30m) [PERSON_NAME]" at bounding box center [160, 295] width 91 height 28
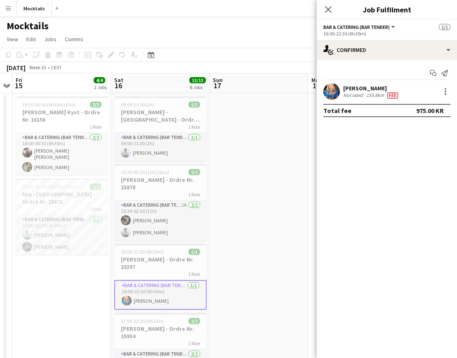
click at [421, 95] on div "[PERSON_NAME] Not rated 155.8km Fee" at bounding box center [387, 91] width 140 height 16
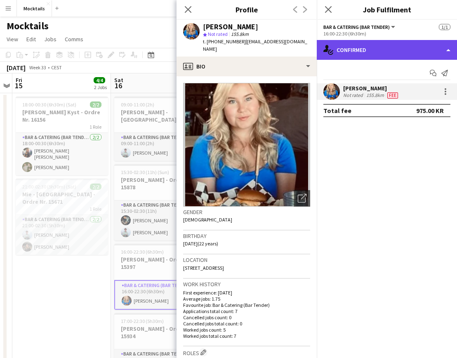
click at [372, 53] on div "single-neutral-actions-check-2 Confirmed" at bounding box center [387, 50] width 140 height 20
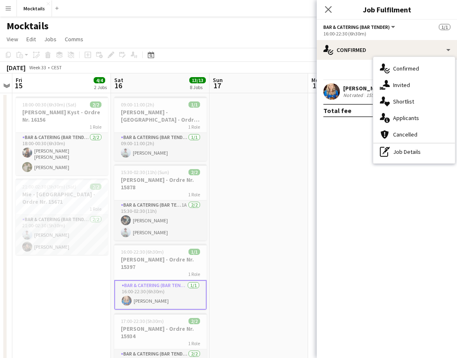
click at [356, 92] on div "[PERSON_NAME]" at bounding box center [371, 88] width 57 height 7
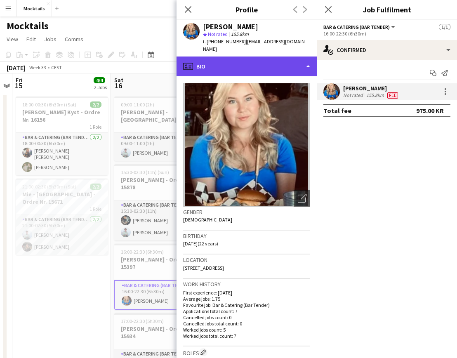
click at [263, 59] on div "profile Bio" at bounding box center [247, 67] width 140 height 20
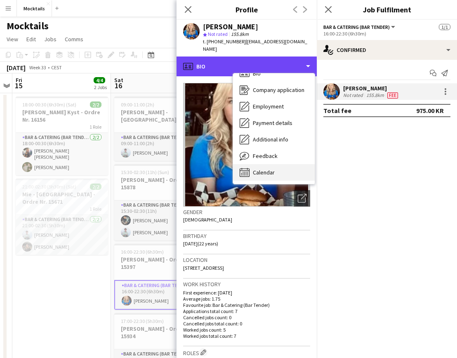
scroll to position [12, 0]
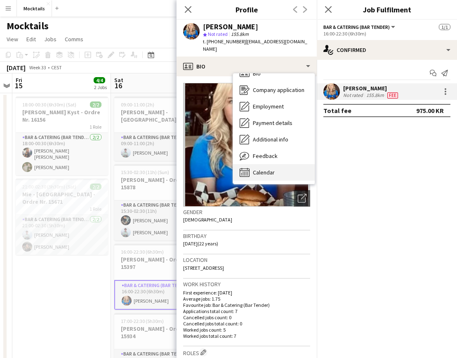
click at [267, 169] on span "Calendar" at bounding box center [264, 172] width 22 height 7
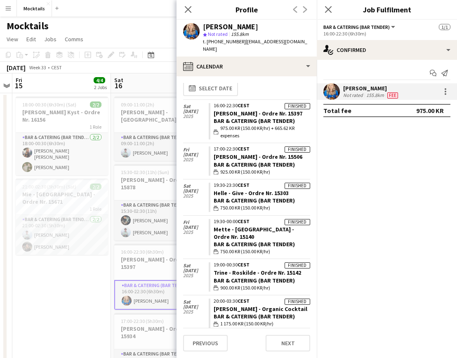
scroll to position [7, 0]
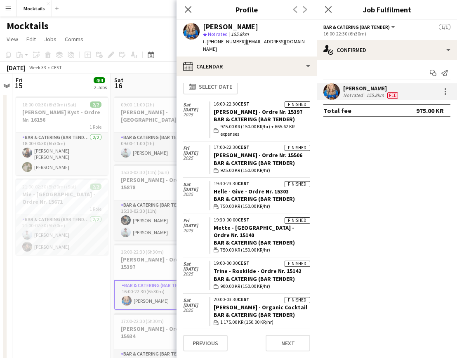
click at [273, 115] on div "Bar & Catering (Bar Tender)" at bounding box center [262, 118] width 97 height 7
click at [254, 125] on span "975.00 KR (150.00 KR/hr) + 665.62 KR expenses" at bounding box center [265, 130] width 90 height 15
click at [222, 125] on span "975.00 KR (150.00 KR/hr) + 665.62 KR expenses" at bounding box center [265, 130] width 90 height 15
click at [214, 125] on div "wallet 975.00 KR (150.00 KR/hr) + 665.62 KR expenses" at bounding box center [262, 130] width 97 height 15
click at [219, 128] on app-icon "wallet" at bounding box center [217, 130] width 7 height 5
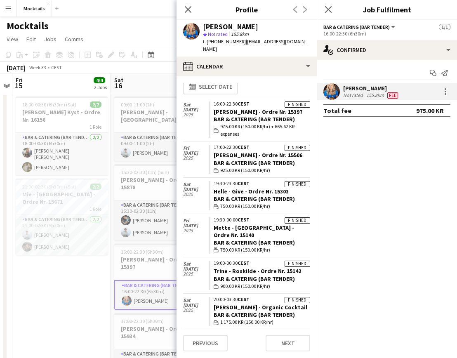
click at [253, 123] on span "975.00 KR (150.00 KR/hr) + 665.62 KR expenses" at bounding box center [265, 130] width 90 height 15
click at [259, 115] on div "Bar & Catering (Bar Tender)" at bounding box center [262, 118] width 97 height 7
click at [266, 108] on link "[PERSON_NAME] - Ordre Nr. 15397" at bounding box center [258, 111] width 89 height 7
click at [188, 9] on icon at bounding box center [188, 9] width 8 height 8
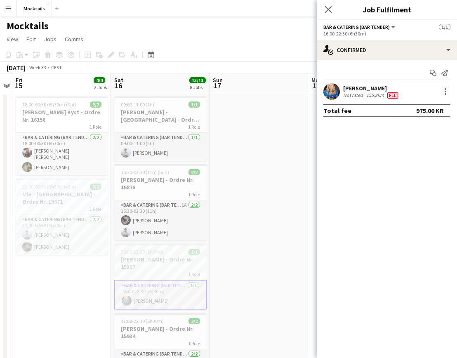
click at [362, 89] on div "[PERSON_NAME]" at bounding box center [371, 88] width 57 height 7
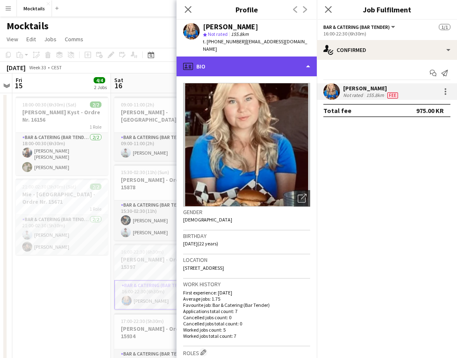
click at [263, 58] on div "profile Bio" at bounding box center [247, 67] width 140 height 20
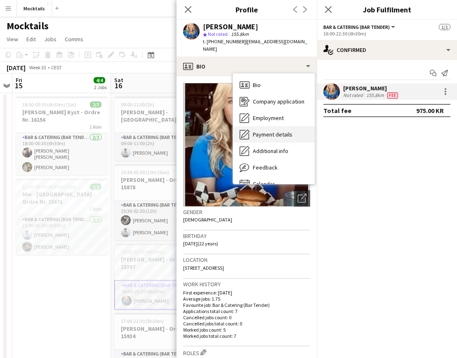
click at [281, 131] on span "Payment details" at bounding box center [273, 134] width 40 height 7
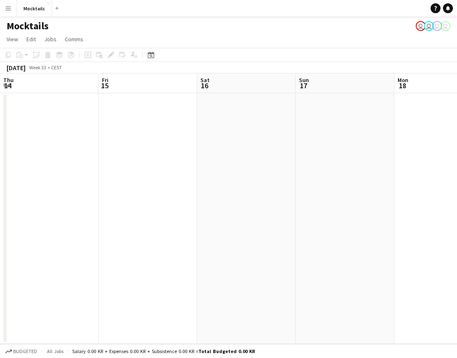
scroll to position [0, 283]
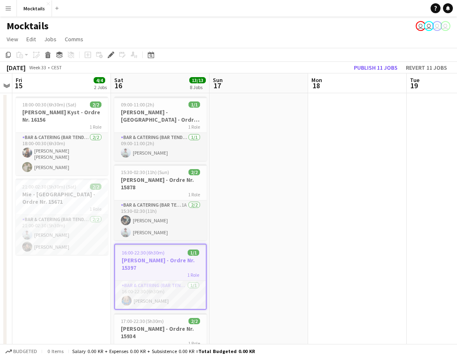
click at [169, 254] on div "16:00-22:30 (6h30m) 1/1" at bounding box center [160, 253] width 91 height 6
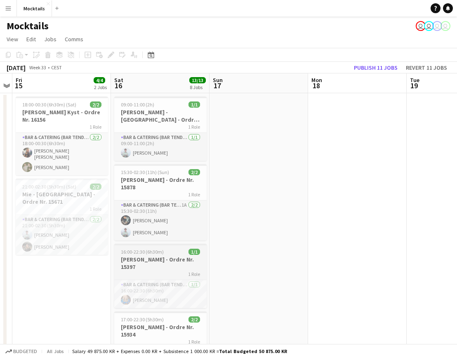
click at [164, 266] on h3 "[PERSON_NAME] - Ordre Nr. 15397" at bounding box center [160, 263] width 92 height 15
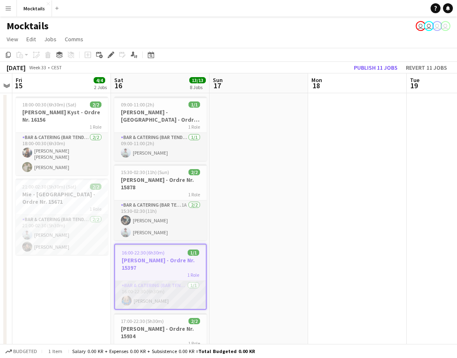
click at [167, 304] on app-card-role "Bar & Catering (Bar Tender) [DATE] 16:00-22:30 (6h30m) [PERSON_NAME]" at bounding box center [160, 295] width 91 height 28
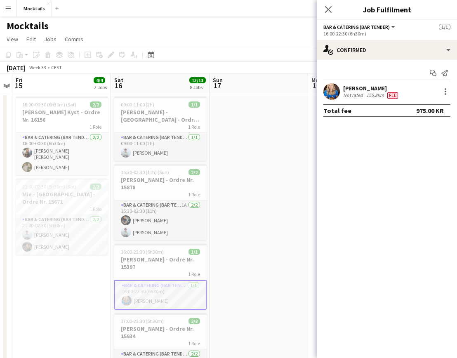
click at [421, 95] on div "[PERSON_NAME] Not rated 155.8km Fee" at bounding box center [387, 91] width 140 height 16
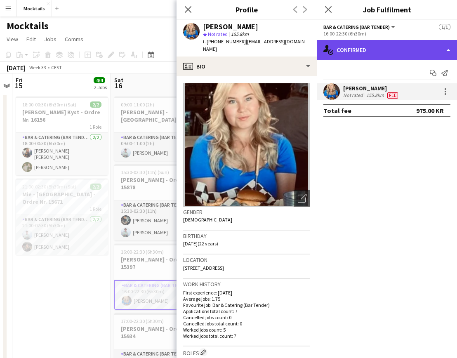
click at [389, 41] on div "single-neutral-actions-check-2 Confirmed" at bounding box center [387, 50] width 140 height 20
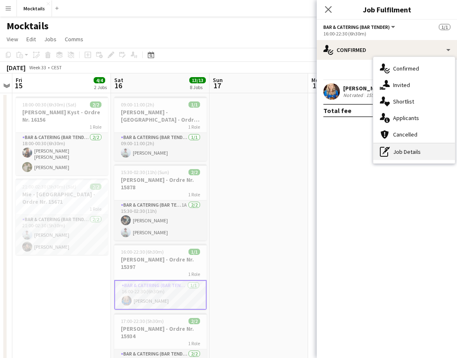
click at [414, 150] on div "pen-write Job Details" at bounding box center [414, 152] width 82 height 16
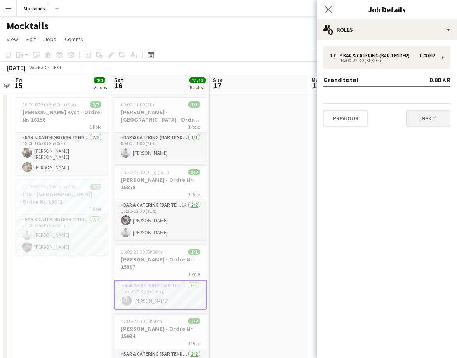
click at [427, 121] on button "Next" at bounding box center [428, 118] width 45 height 16
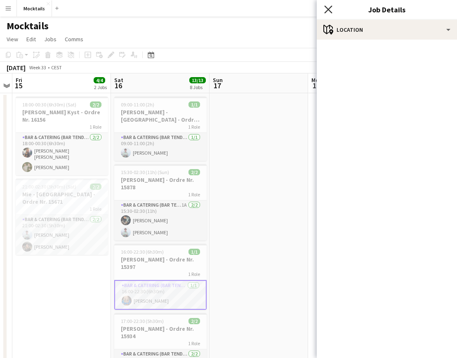
click at [326, 10] on icon "Close pop-in" at bounding box center [328, 9] width 8 height 8
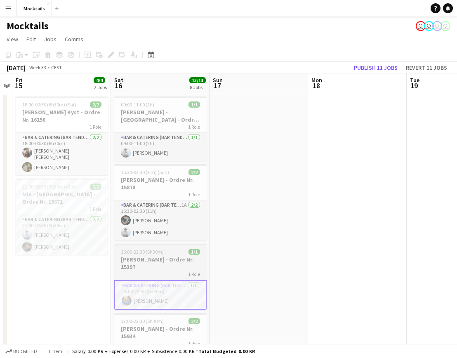
click at [162, 273] on div "1 Role" at bounding box center [160, 274] width 92 height 7
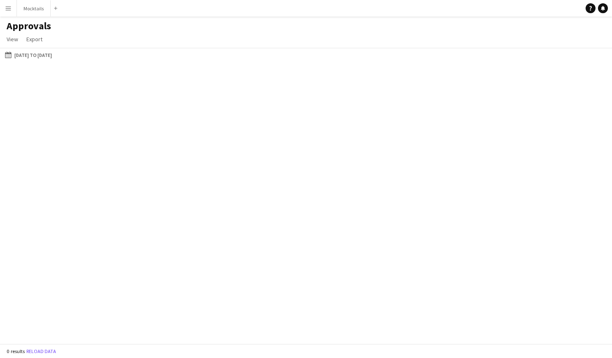
type input "***"
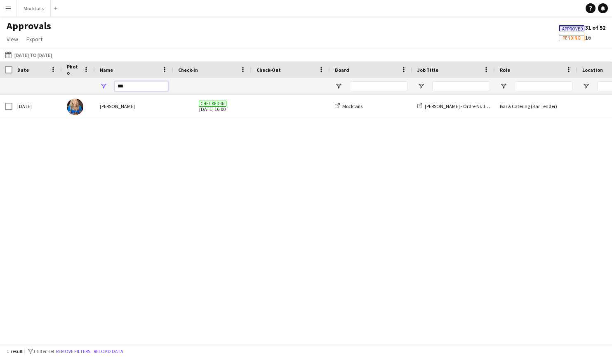
click at [147, 85] on input "***" at bounding box center [142, 86] width 54 height 10
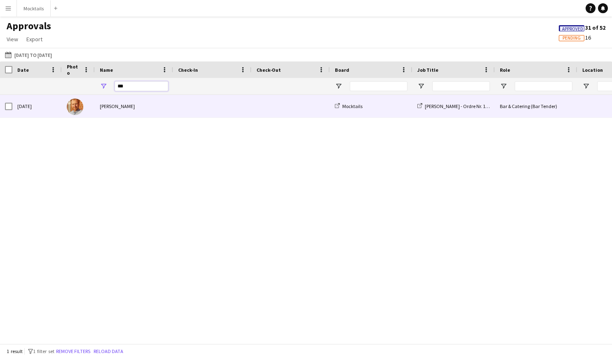
type input "***"
click at [92, 110] on div at bounding box center [78, 106] width 33 height 23
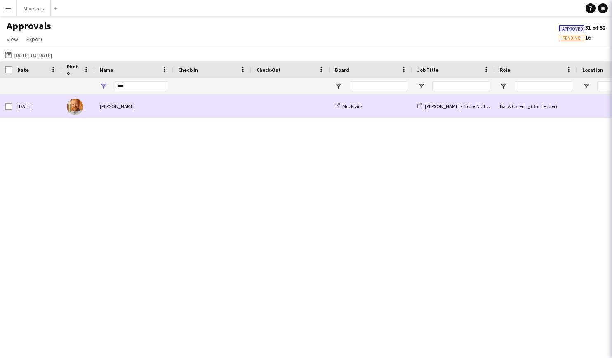
click at [122, 108] on div "[PERSON_NAME]" at bounding box center [134, 106] width 78 height 23
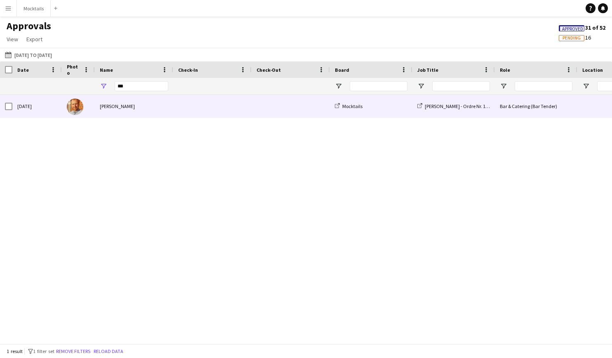
click at [122, 108] on div "[PERSON_NAME]" at bounding box center [134, 106] width 78 height 23
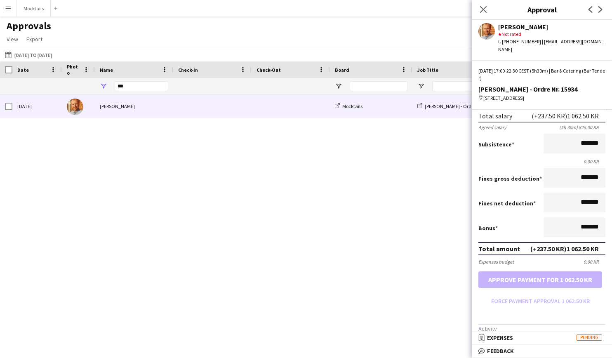
scroll to position [99, 0]
click at [571, 312] on app-approvals-popin-salary-tab "Salary ***** 17:00 to ***** 22:30 ***** (5h 30m) X 150.00 KR Break period /paid…" at bounding box center [542, 221] width 140 height 370
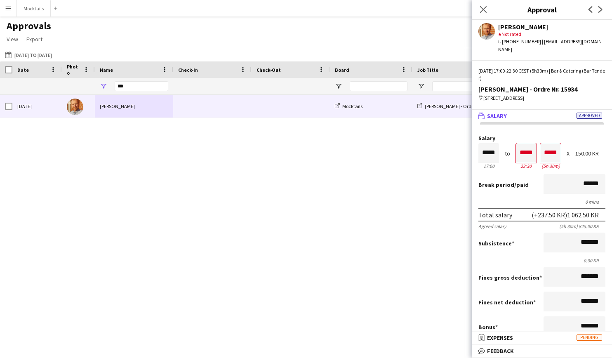
scroll to position [3, 0]
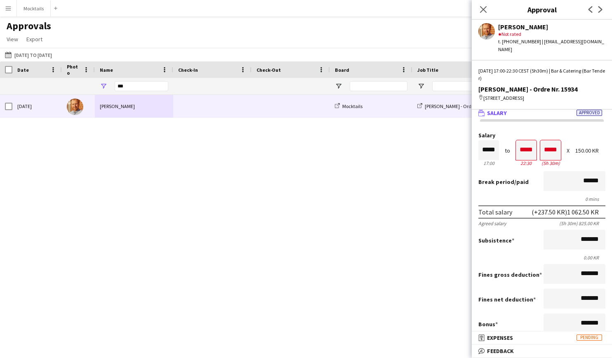
click at [553, 85] on div "[PERSON_NAME] - Ordre Nr. 15934" at bounding box center [541, 88] width 127 height 7
click at [388, 191] on div "Sat, 16 Aug 2025 Laurits Bergenholtz Mocktails Jesper - Holbæk - Ordre Nr. 1593…" at bounding box center [306, 219] width 612 height 249
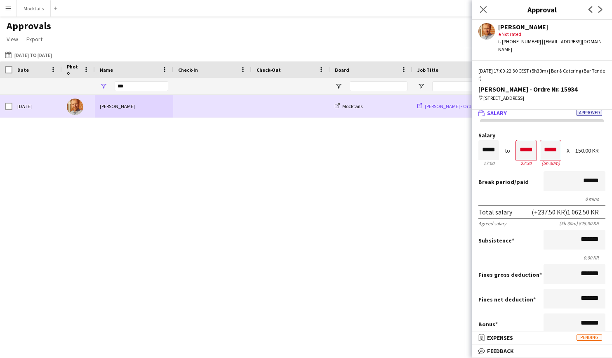
click at [443, 106] on span "[PERSON_NAME] - Ordre Nr. 15934" at bounding box center [460, 106] width 71 height 6
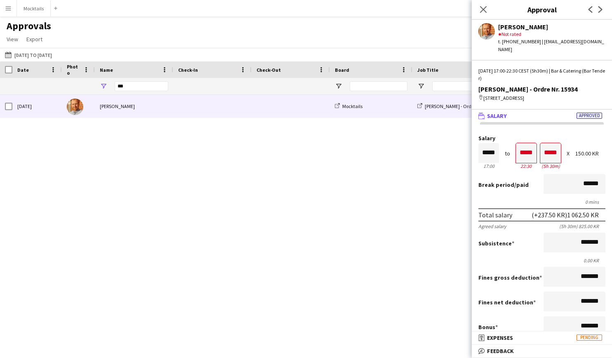
scroll to position [0, 0]
click at [565, 94] on div "map-marker Oldhøjen 94, 4300 Holbæk, Danmark" at bounding box center [541, 97] width 127 height 7
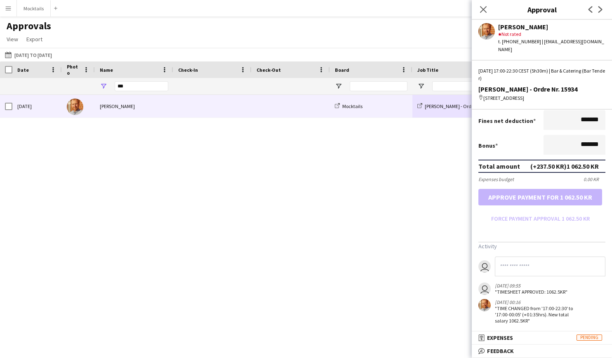
scroll to position [181, 0]
click at [424, 172] on div "Sat, 16 Aug 2025 Laurits Bergenholtz Mocktails Jesper - Holbæk - Ordre Nr. 1593…" at bounding box center [306, 219] width 612 height 249
click at [480, 11] on icon "Close pop-in" at bounding box center [483, 9] width 8 height 8
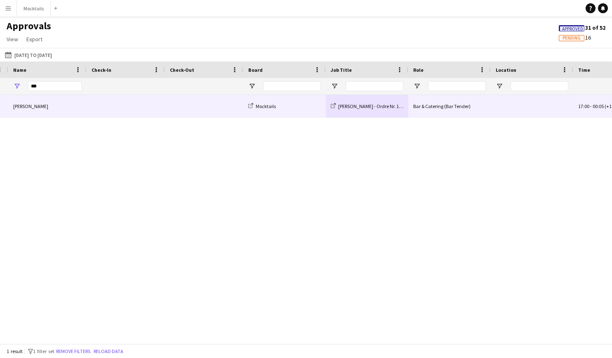
scroll to position [0, 0]
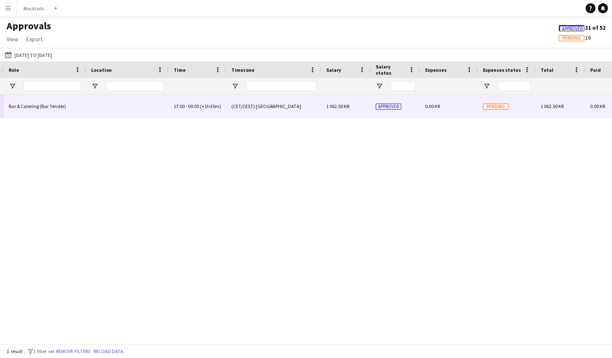
click at [334, 107] on span "1 062.50 KR" at bounding box center [337, 106] width 23 height 6
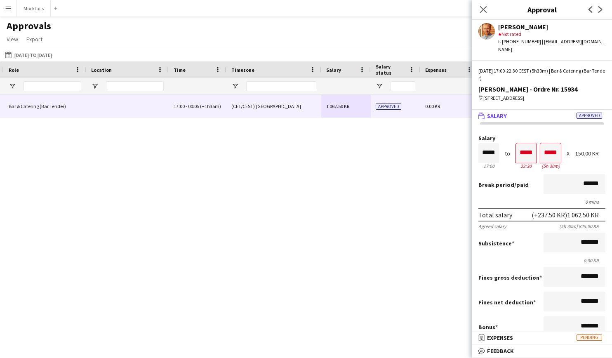
click at [521, 28] on div "[PERSON_NAME]" at bounding box center [551, 26] width 107 height 7
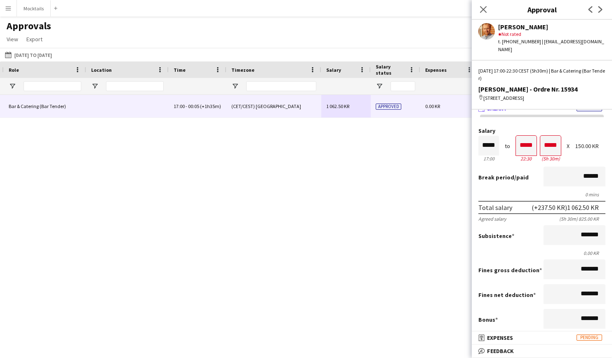
drag, startPoint x: 500, startPoint y: 28, endPoint x: 564, endPoint y: 28, distance: 64.8
click at [564, 28] on div "[PERSON_NAME]" at bounding box center [551, 26] width 107 height 7
copy div "[PERSON_NAME]"
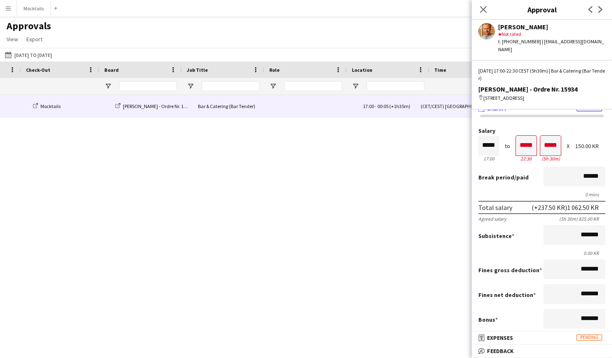
scroll to position [0, 185]
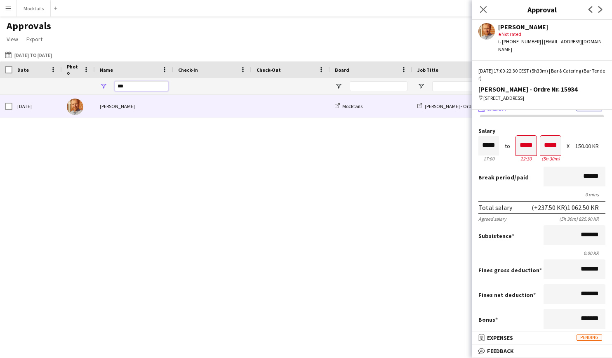
click at [130, 82] on input "***" at bounding box center [142, 86] width 54 height 10
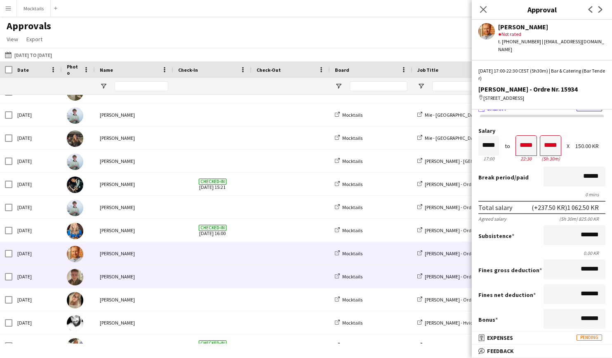
click at [116, 276] on div "[PERSON_NAME]" at bounding box center [134, 276] width 78 height 23
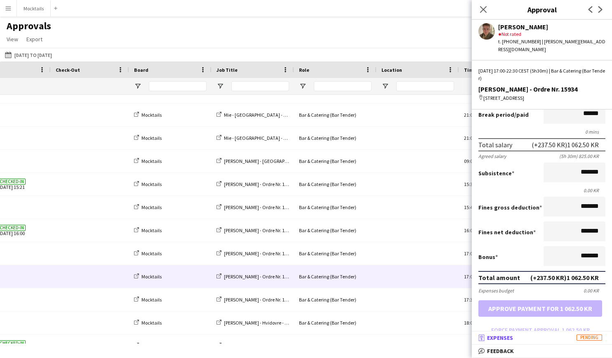
click at [500, 337] on span "Expenses" at bounding box center [500, 337] width 26 height 7
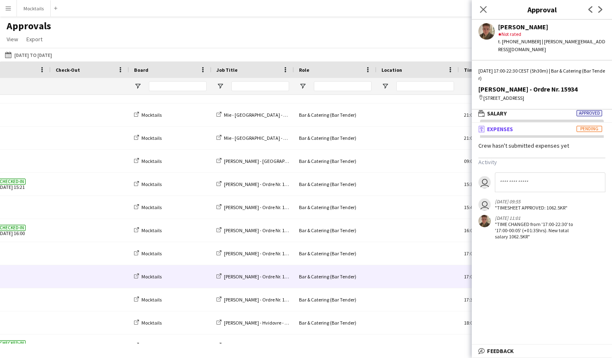
click at [507, 125] on span "Expenses" at bounding box center [500, 128] width 26 height 7
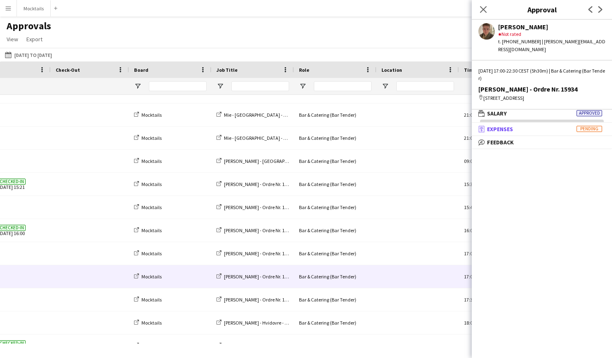
click at [507, 125] on span "Expenses" at bounding box center [500, 128] width 26 height 7
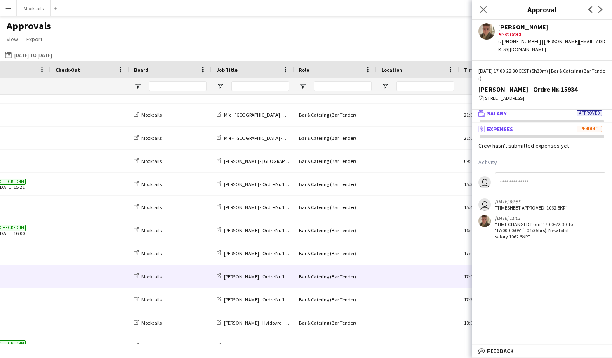
click at [501, 110] on span "Salary" at bounding box center [497, 113] width 20 height 7
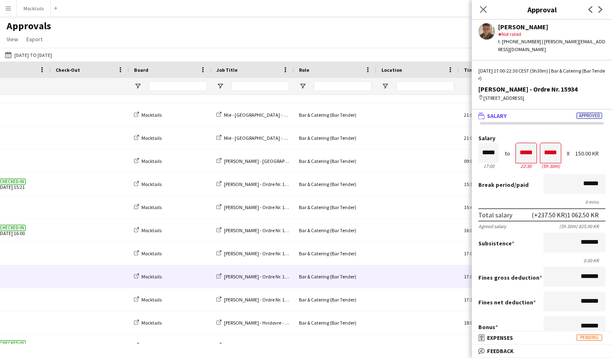
click at [508, 29] on div "[PERSON_NAME]" at bounding box center [551, 26] width 107 height 7
copy div "Martin"
click at [485, 9] on icon at bounding box center [483, 9] width 8 height 8
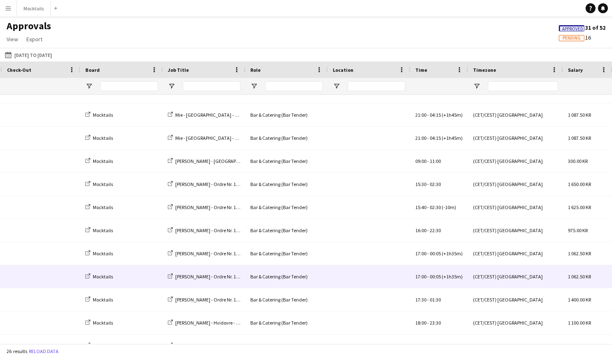
scroll to position [0, 221]
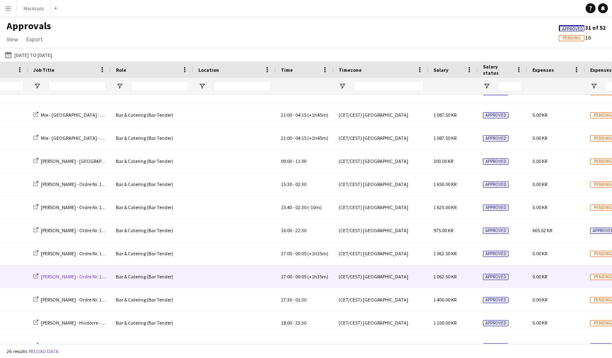
click at [60, 277] on span "[PERSON_NAME] - Ordre Nr. 15934" at bounding box center [76, 276] width 71 height 6
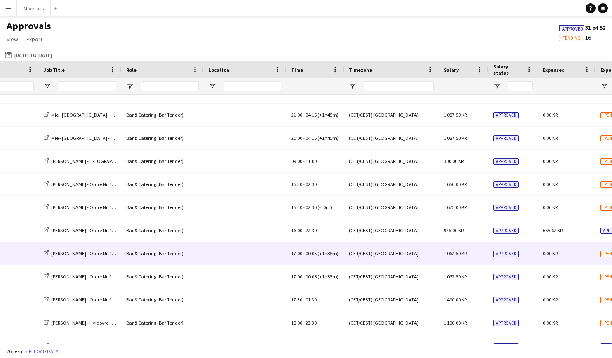
scroll to position [0, 368]
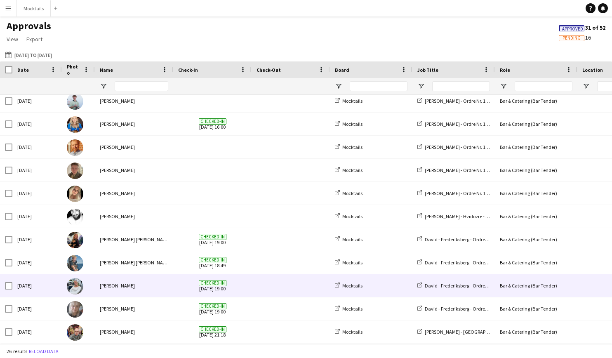
click at [168, 289] on div "[PERSON_NAME]" at bounding box center [134, 285] width 78 height 23
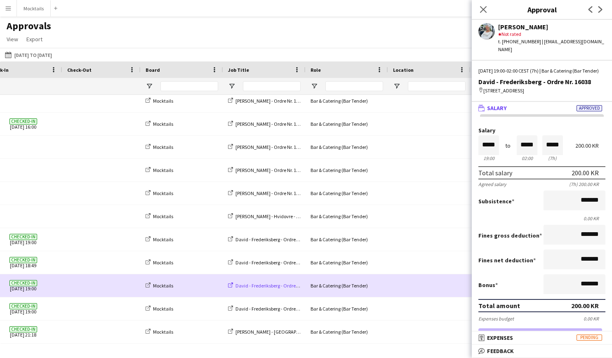
click at [254, 285] on span "David - Frederiksberg - Ordre Nr. 16038" at bounding box center [276, 286] width 80 height 6
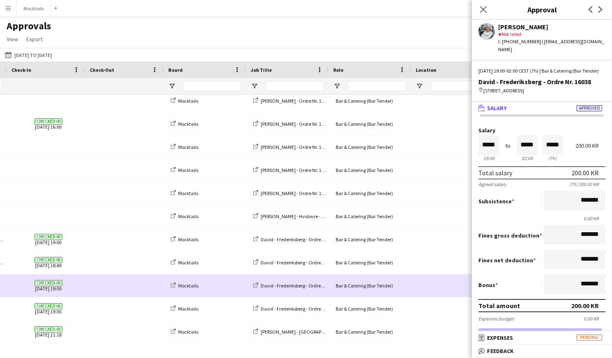
scroll to position [0, 80]
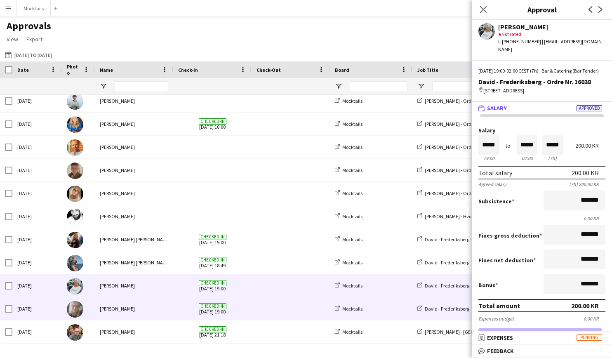
click at [134, 307] on div "[PERSON_NAME]" at bounding box center [134, 308] width 78 height 23
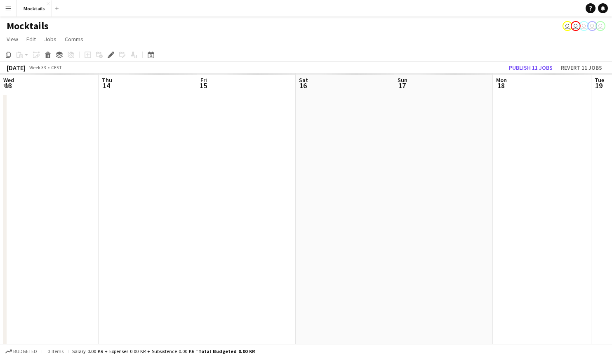
scroll to position [0, 283]
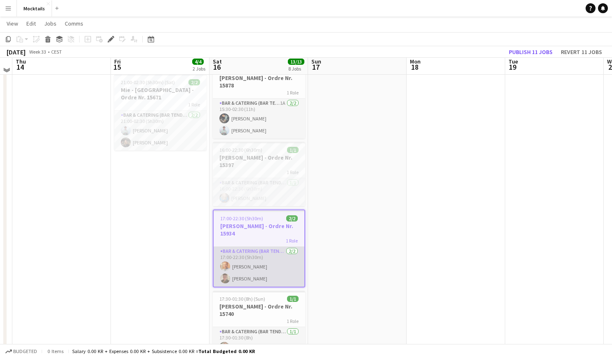
click at [261, 277] on app-card-role "Bar & Catering (Bar Tender) [DATE] 17:00-22:30 (5h30m) [PERSON_NAME] [PERSON_NA…" at bounding box center [259, 267] width 91 height 40
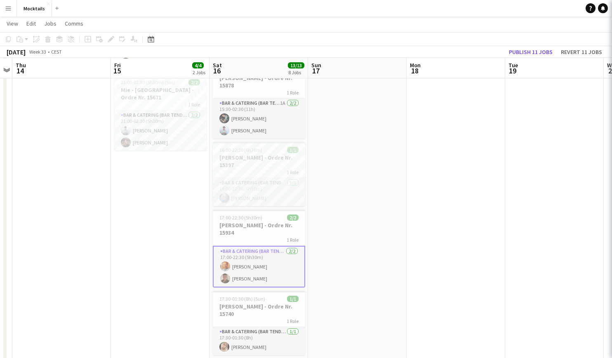
scroll to position [102, 0]
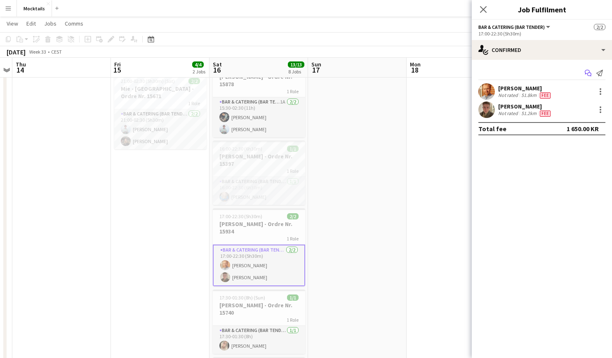
click at [587, 71] on icon "Start chat" at bounding box center [588, 73] width 7 height 7
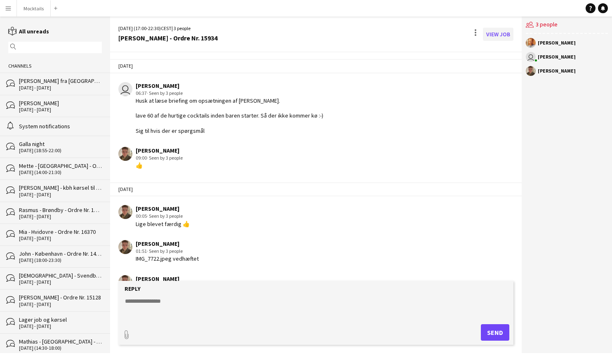
click at [497, 37] on link "View Job" at bounding box center [498, 34] width 31 height 13
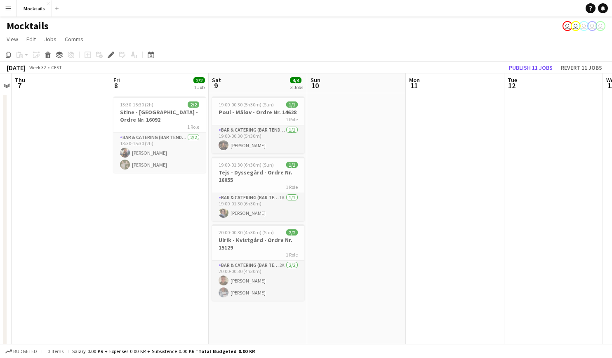
scroll to position [0, 241]
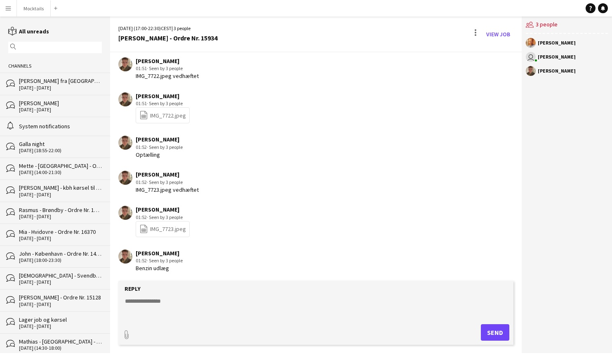
scroll to position [182, 0]
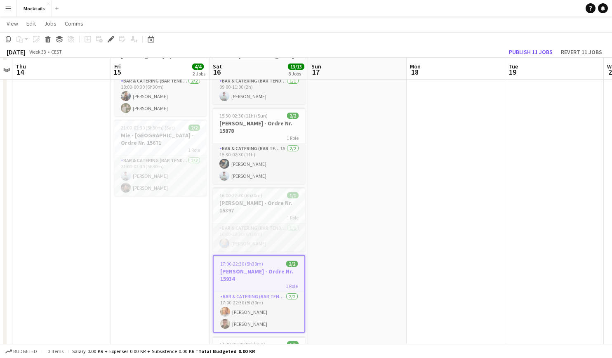
scroll to position [58, 0]
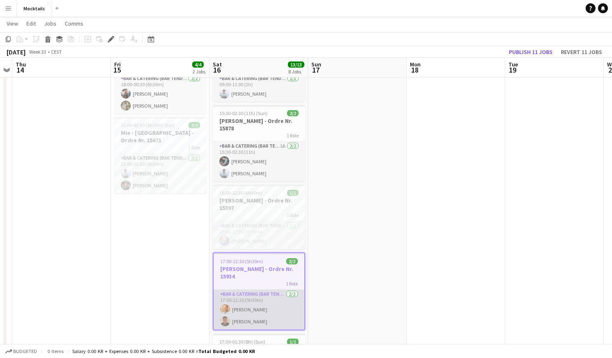
click at [251, 309] on app-card-role "Bar & Catering (Bar Tender) [DATE] 17:00-22:30 (5h30m) [PERSON_NAME] [PERSON_NA…" at bounding box center [259, 310] width 91 height 40
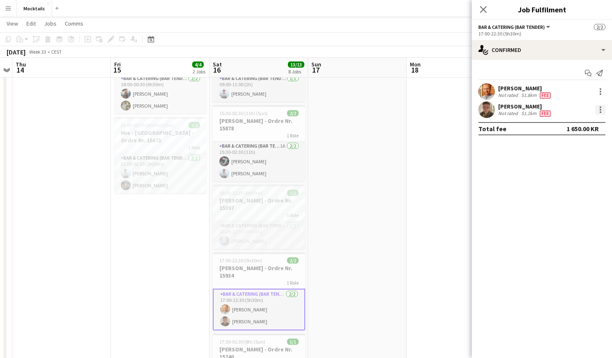
click at [601, 110] on div at bounding box center [601, 110] width 10 height 10
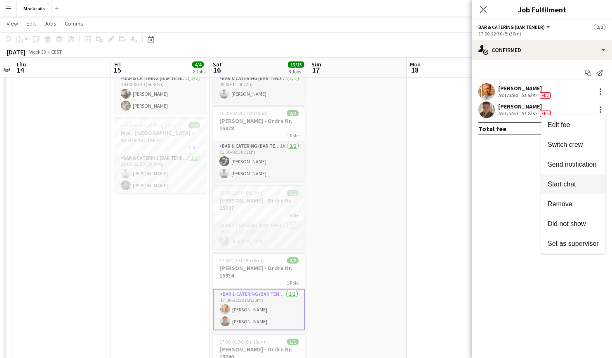
click at [571, 183] on span "Start chat" at bounding box center [562, 184] width 28 height 7
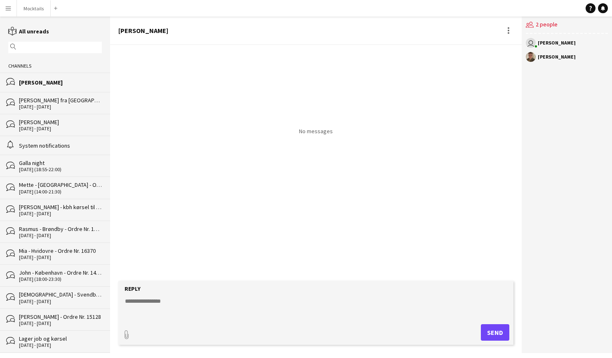
click at [166, 306] on textarea at bounding box center [317, 307] width 387 height 21
type textarea "**********"
click at [495, 332] on button "Send" at bounding box center [498, 332] width 28 height 16
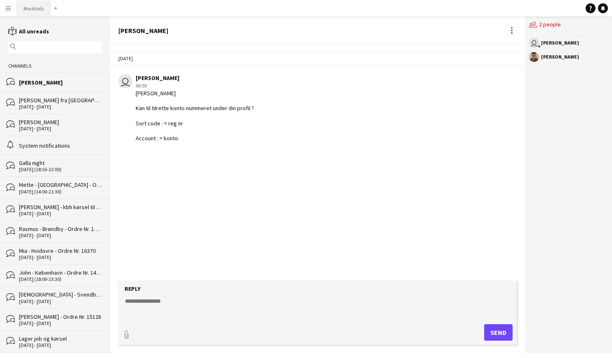
click at [34, 9] on button "Mocktails Close" at bounding box center [34, 8] width 34 height 16
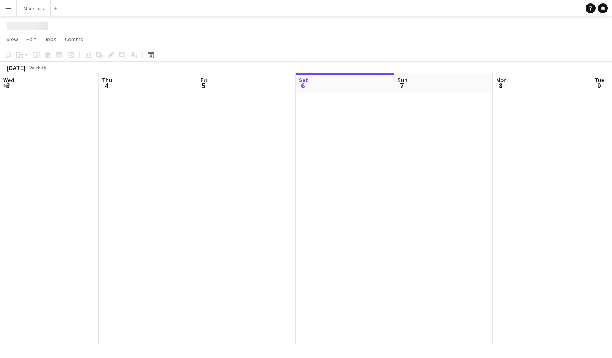
scroll to position [0, 197]
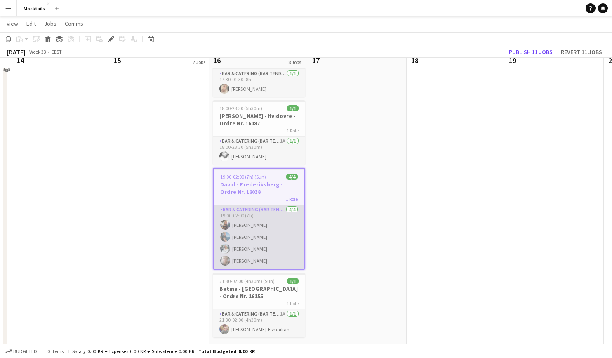
scroll to position [360, 0]
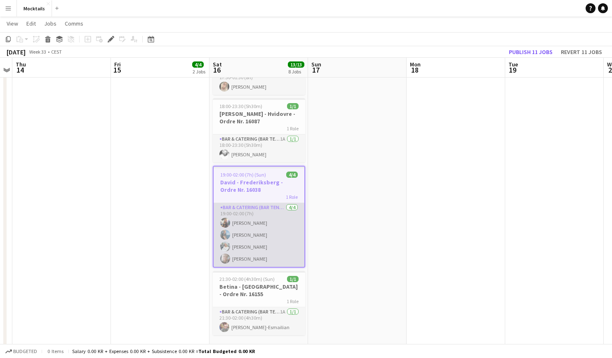
click at [272, 244] on app-card-role "Bar & Catering (Bar Tender) [DATE] 19:00-02:00 (7h) [PERSON_NAME] [PERSON_NAME]…" at bounding box center [259, 235] width 91 height 64
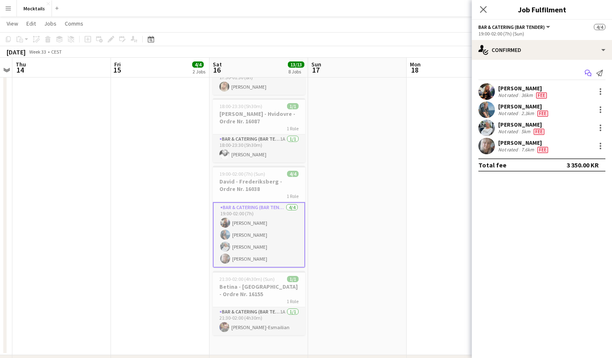
click at [591, 74] on icon "Start chat" at bounding box center [588, 73] width 7 height 7
